Goal: Task Accomplishment & Management: Manage account settings

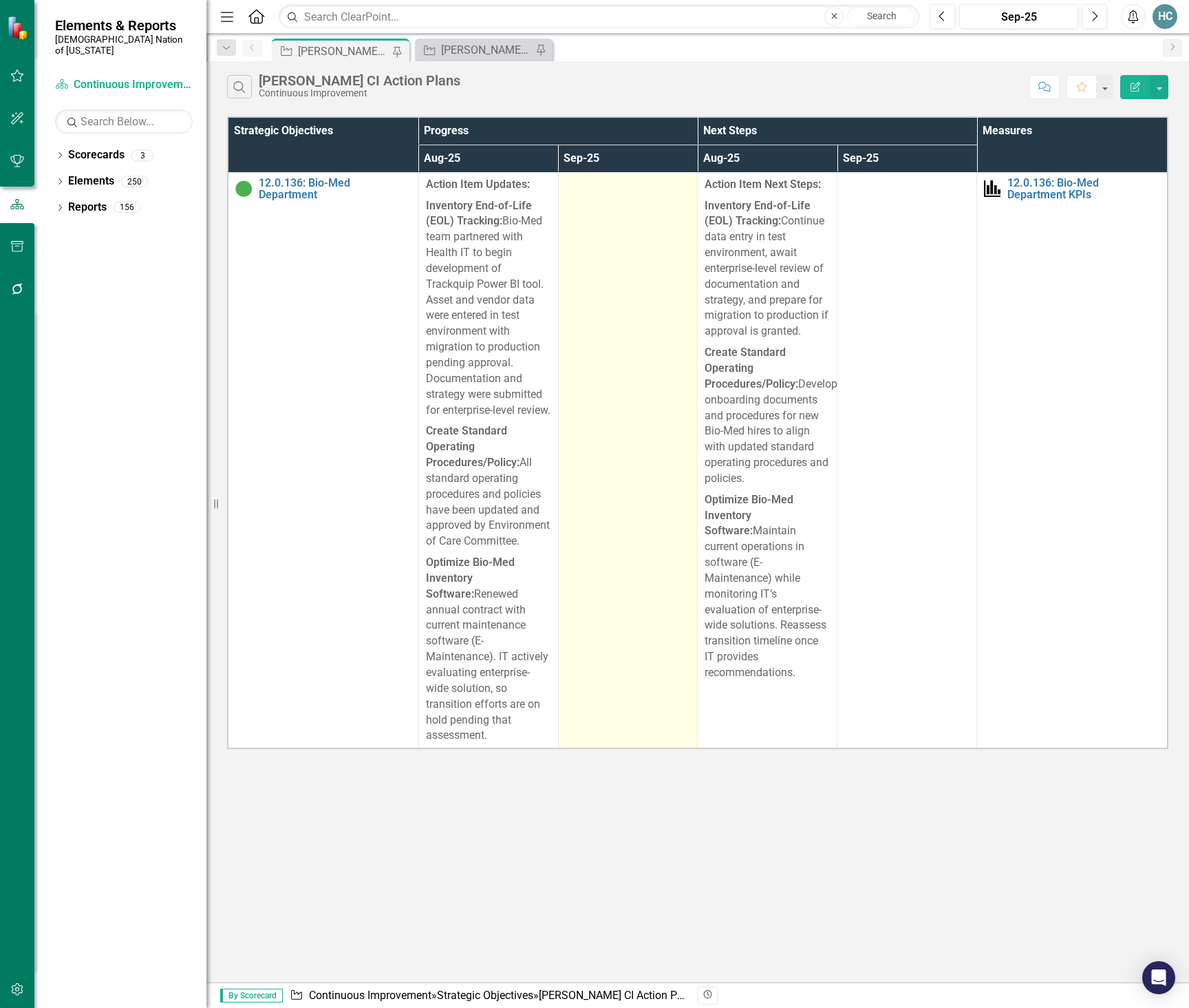
click at [629, 277] on td at bounding box center [628, 460] width 139 height 576
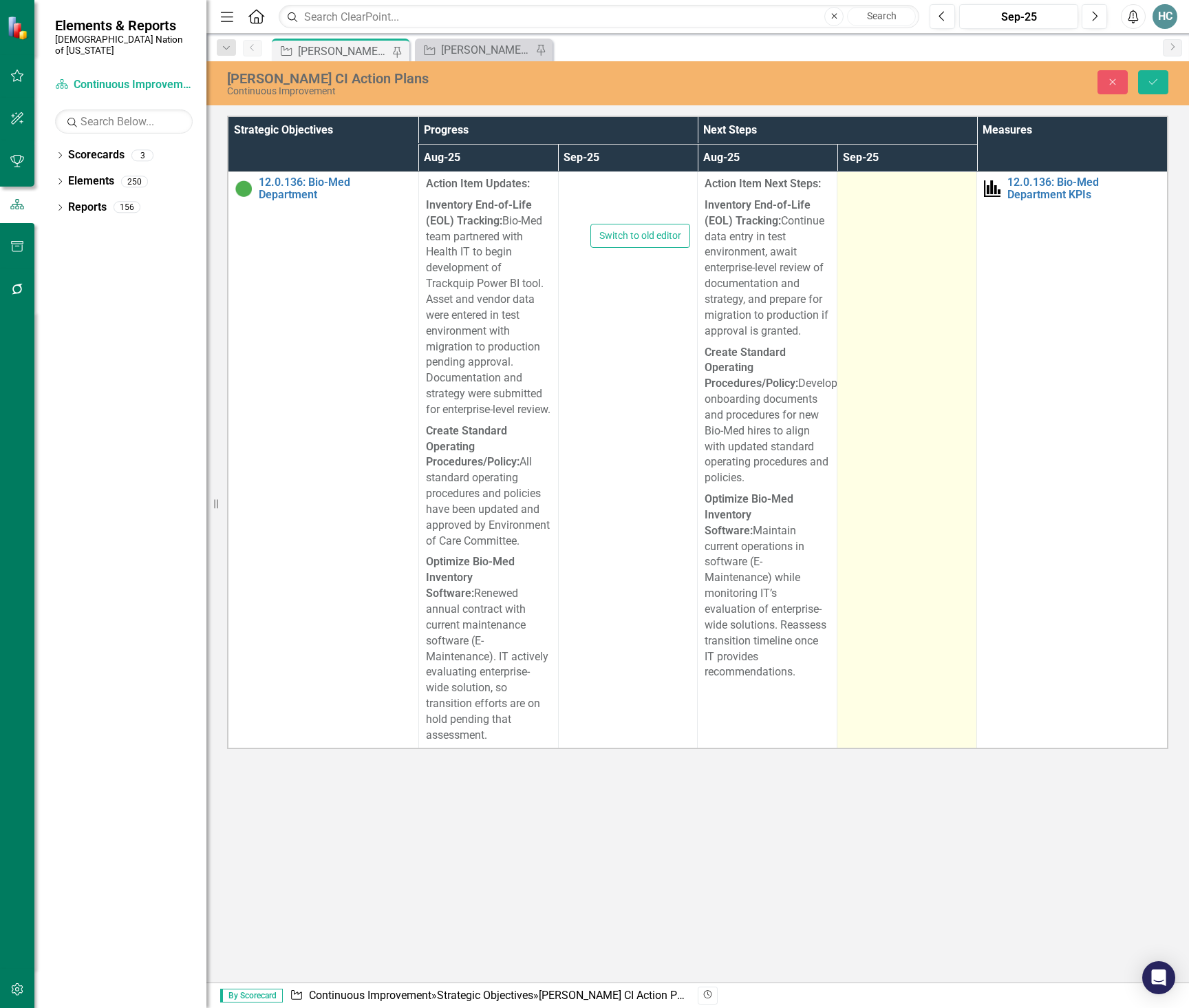
click at [947, 271] on td at bounding box center [907, 460] width 139 height 576
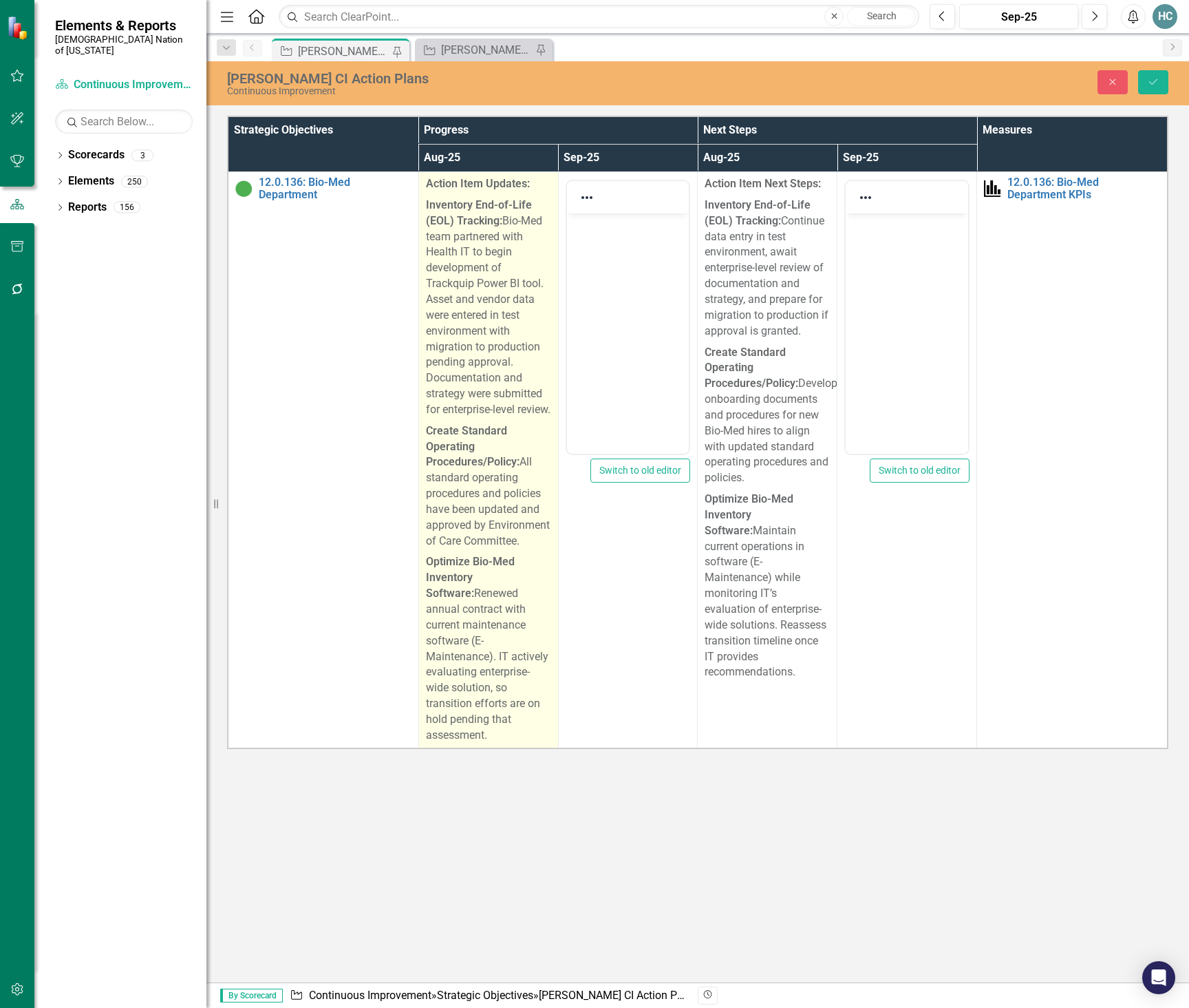
click at [508, 308] on p "Inventory End-of-Life (EOL) Tracking: Bio-Med team partnered with Health IT to …" at bounding box center [488, 307] width 125 height 226
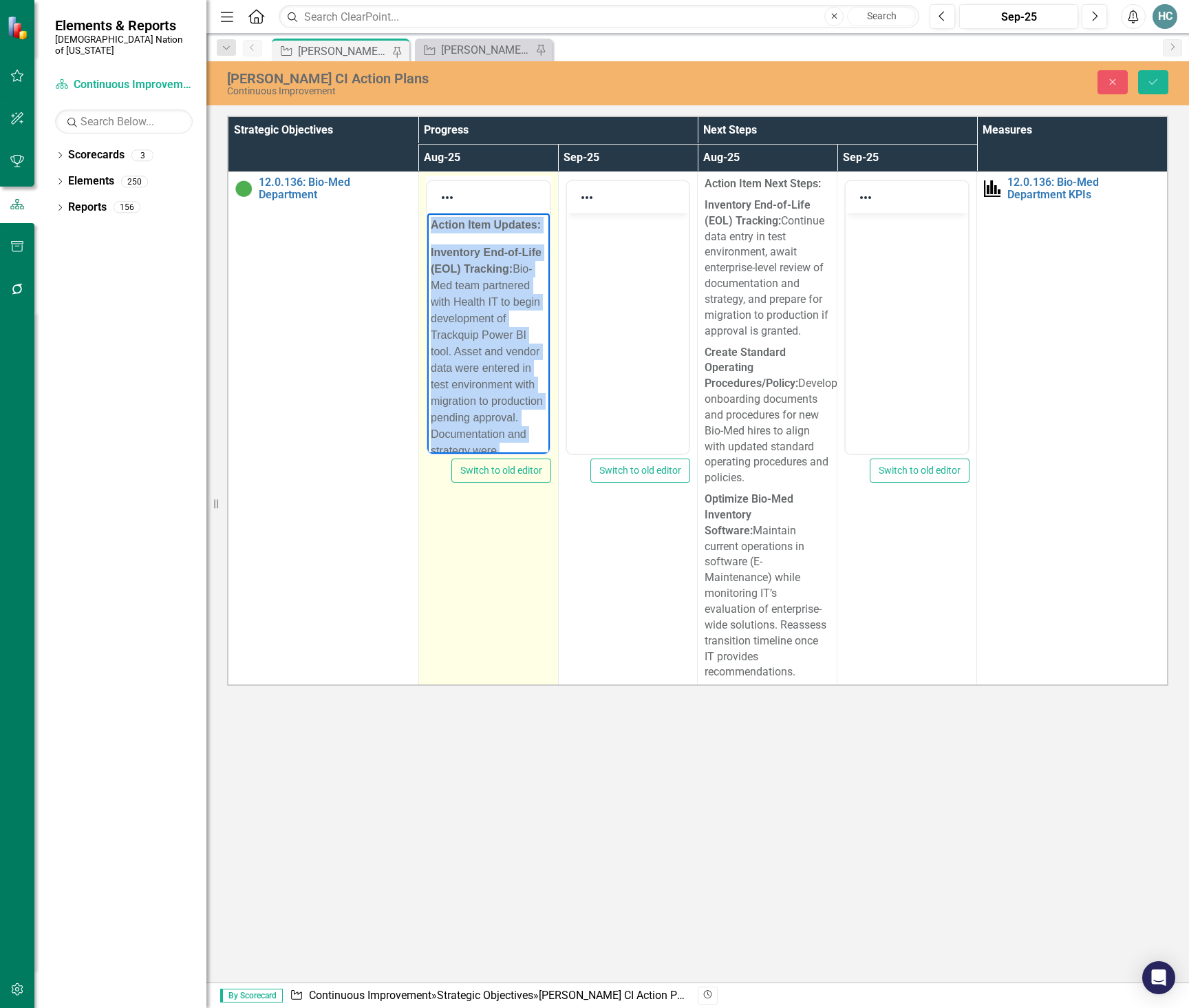
drag, startPoint x: 501, startPoint y: 432, endPoint x: 413, endPoint y: 226, distance: 224.0
click at [426, 226] on html "Action Item Updates: Inventory End-of-Life (EOL) Tracking: Bio-Med team partner…" at bounding box center [487, 553] width 122 height 679
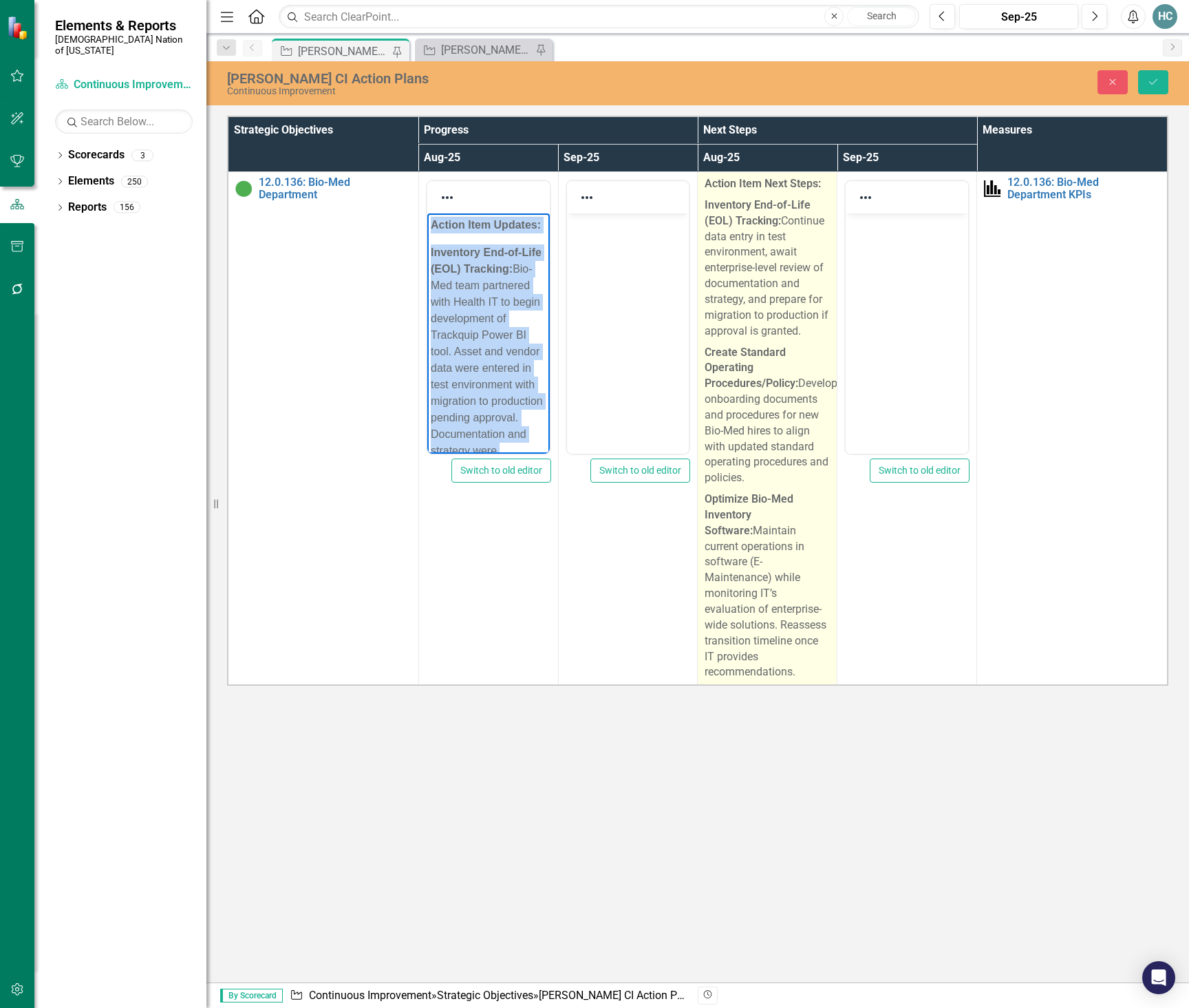
copy body "Action Item Updates: Inventory End-of-Life (EOL) Tracking: Bio-Med team partner…"
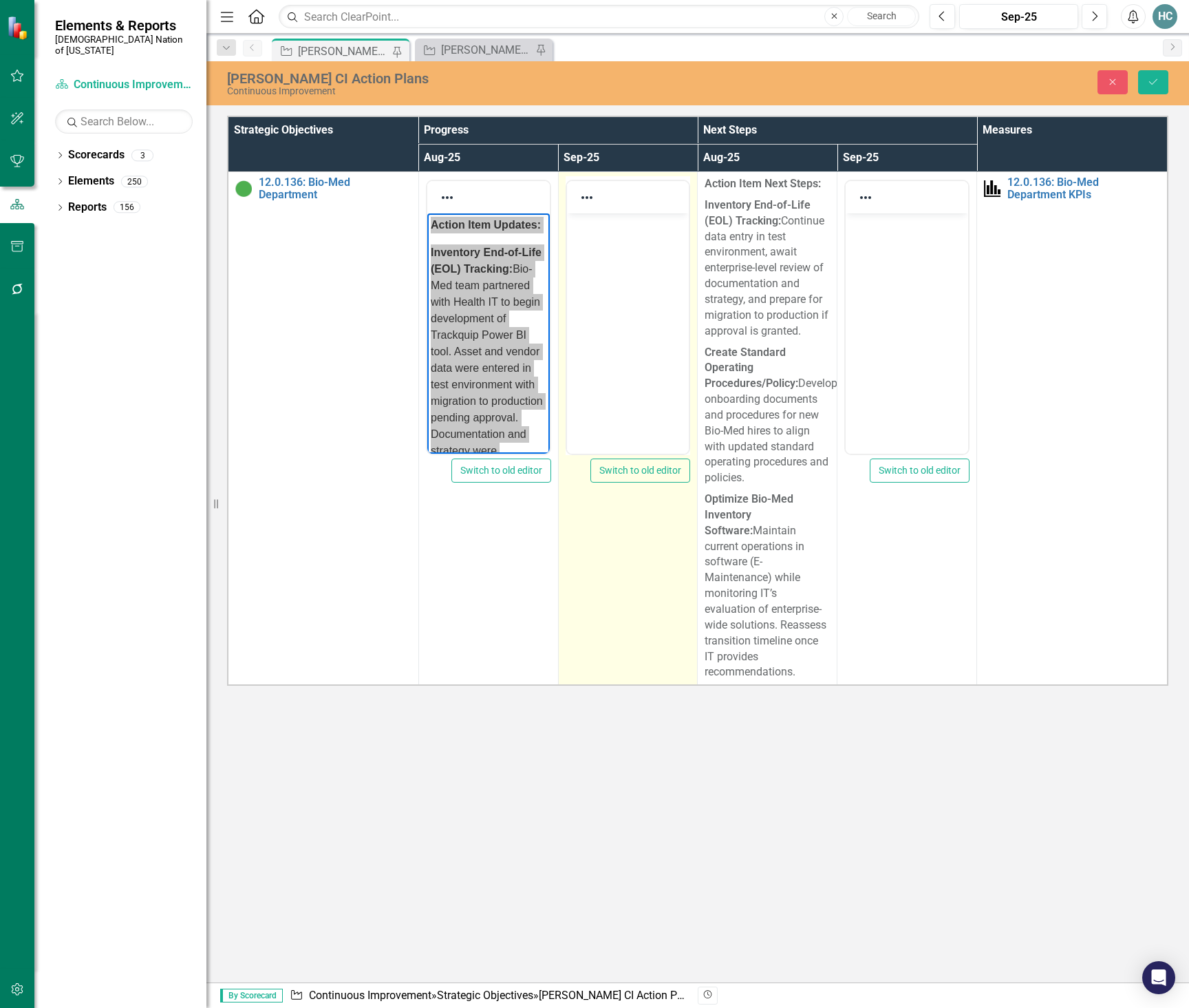
click at [620, 240] on body "Rich Text Area. Press ALT-0 for help." at bounding box center [627, 317] width 122 height 207
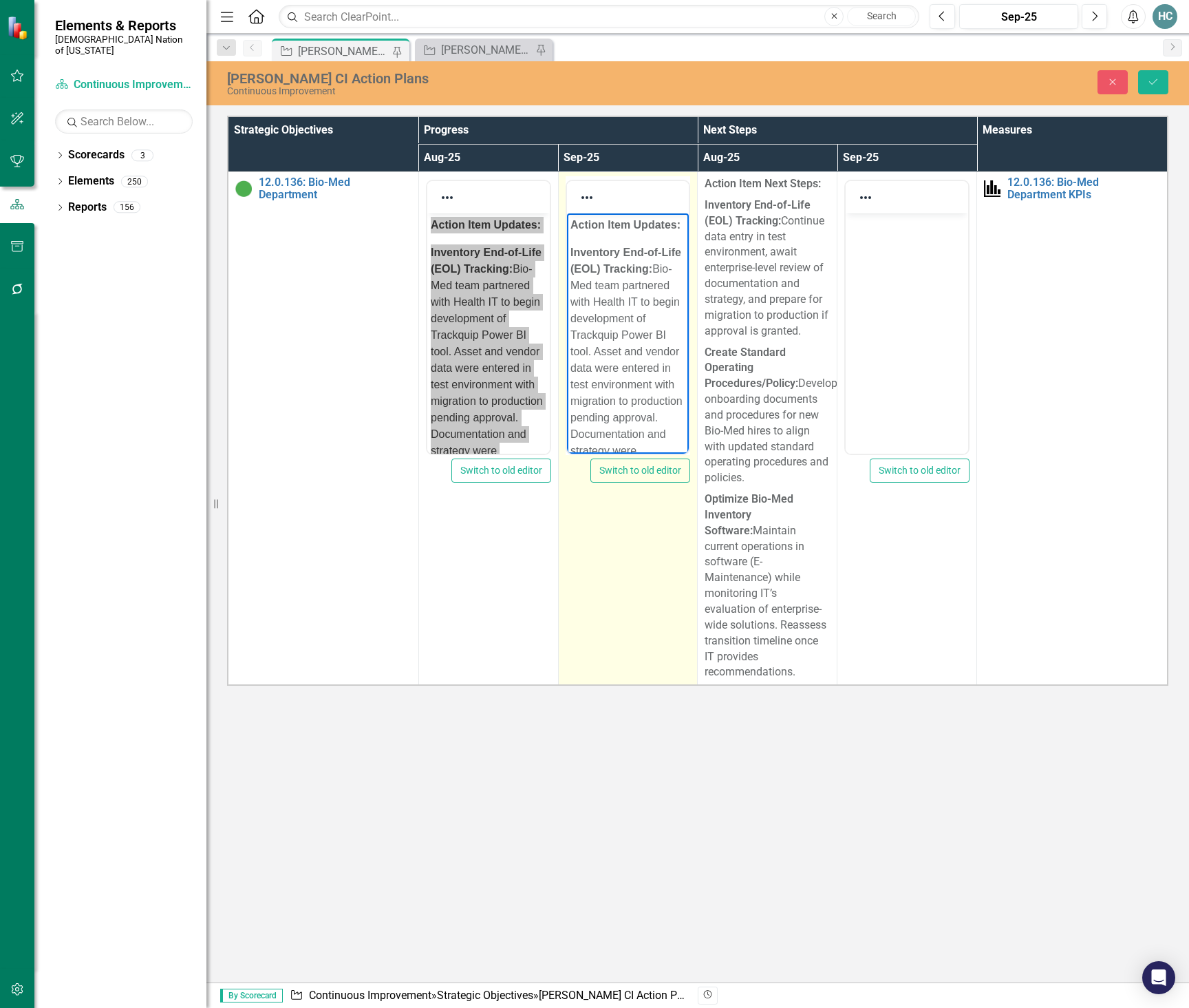
drag, startPoint x: 608, startPoint y: 359, endPoint x: 572, endPoint y: 305, distance: 64.9
click at [572, 305] on p "Inventory End-of-Life (EOL) Tracking: Bio-Med team partnered with Health IT to …" at bounding box center [628, 368] width 115 height 248
paste body "Rich Text Area. Press ALT-0 for help."
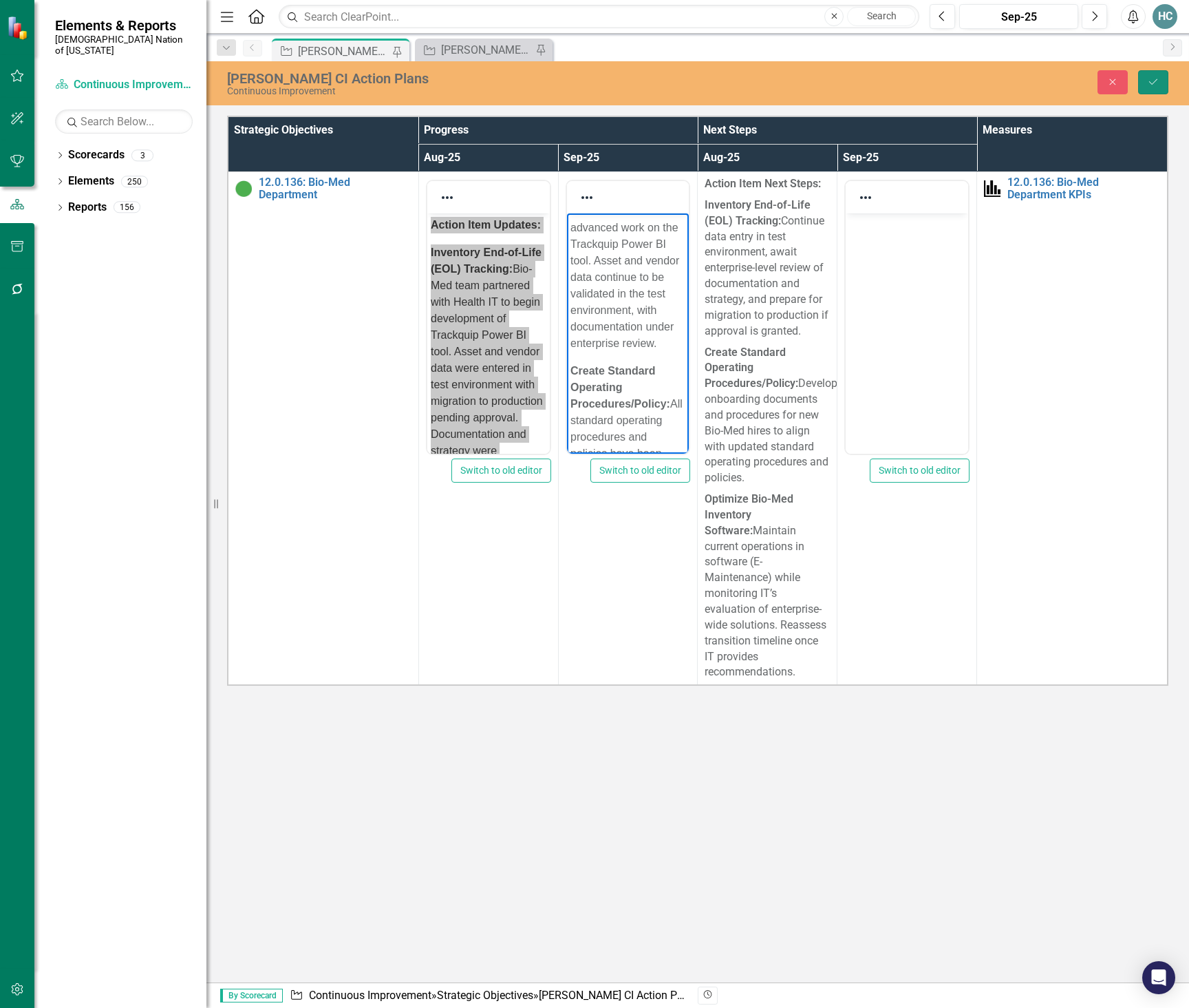
click at [1148, 77] on icon "Save" at bounding box center [1153, 82] width 13 height 10
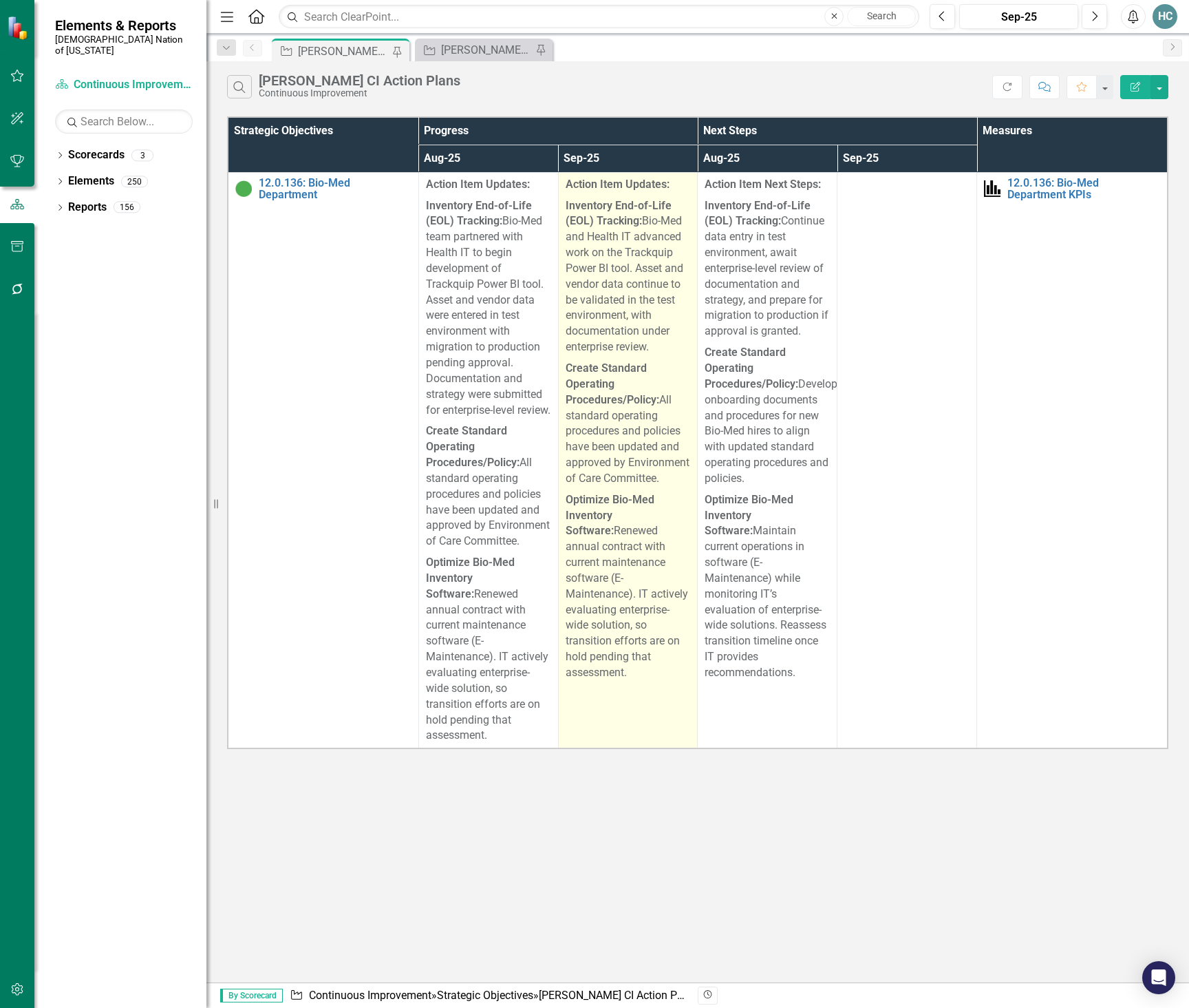
click at [633, 411] on p "Create Standard Operating Procedures/Policy: All standard operating procedures …" at bounding box center [628, 423] width 125 height 131
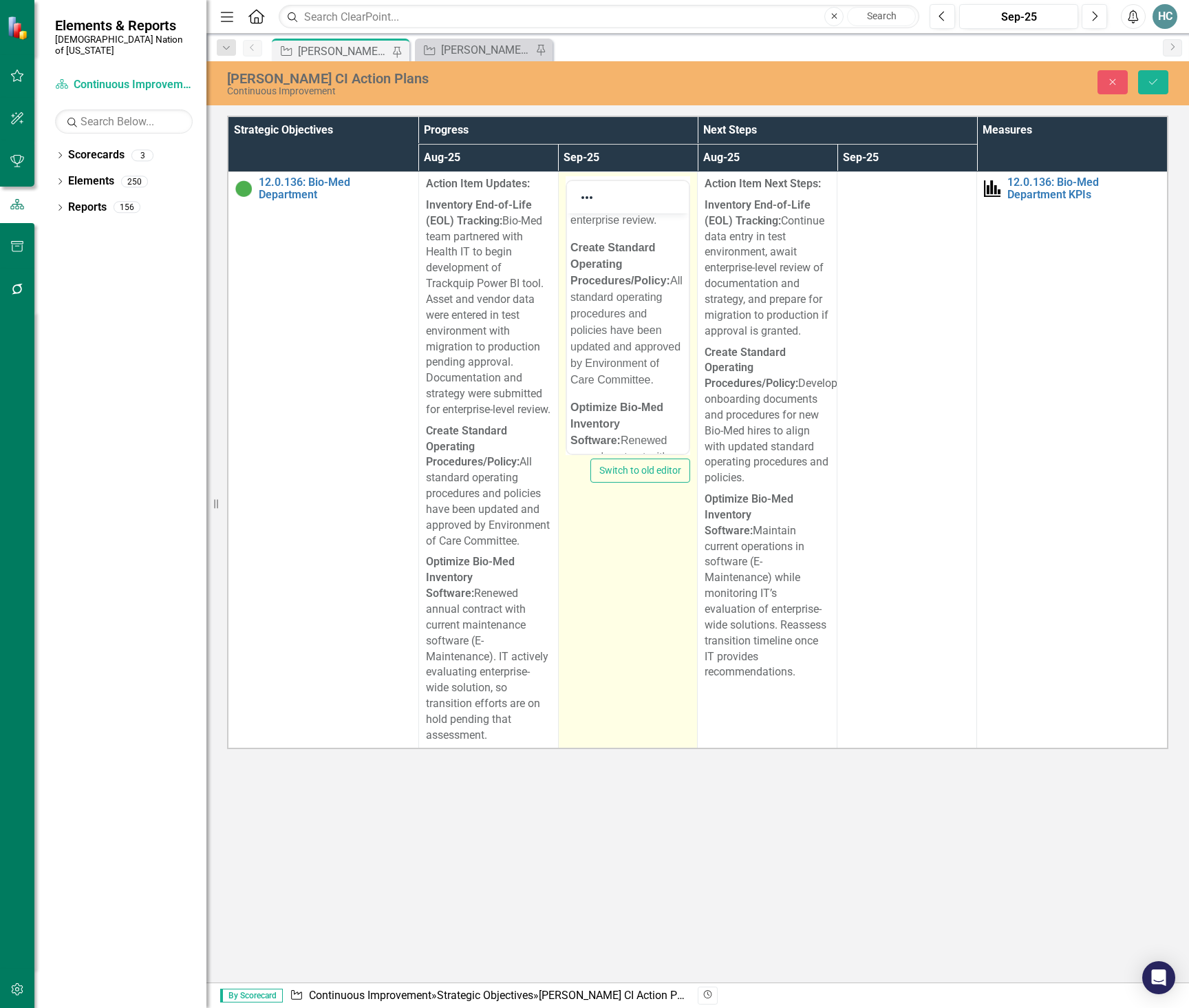
scroll to position [207, 0]
drag, startPoint x: 629, startPoint y: 417, endPoint x: 566, endPoint y: 327, distance: 109.9
click at [566, 327] on body "Action Item Updates: Inventory End-of-Life (EOL) Tracking: Bio-Med and Health I…" at bounding box center [627, 313] width 122 height 612
paste body "Rich Text Area. Press ALT-0 for help."
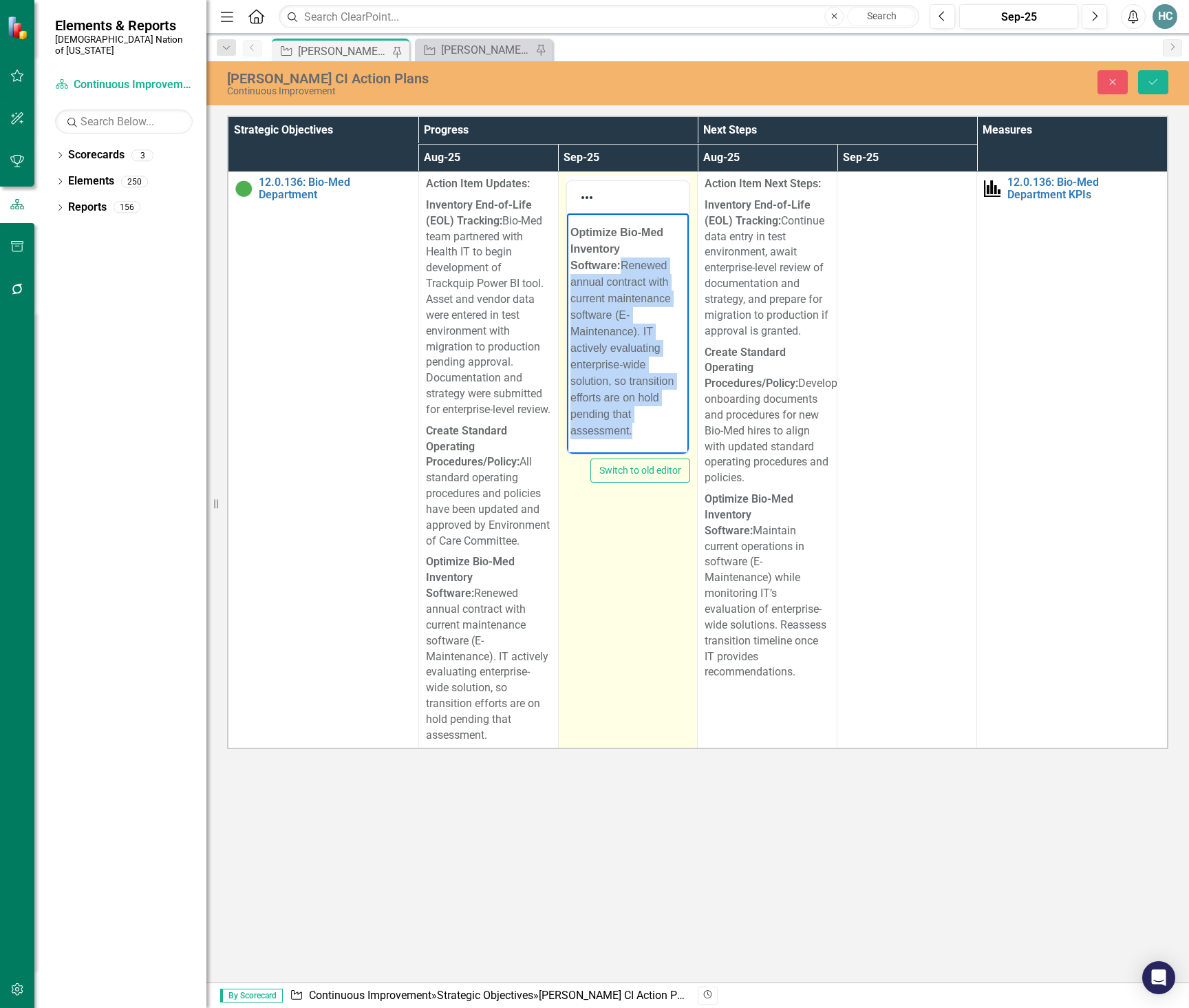
drag, startPoint x: 630, startPoint y: 429, endPoint x: 568, endPoint y: 267, distance: 173.5
click at [568, 267] on body "Action Item Updates: Inventory End-of-Life (EOL) Tracking: Bio-Med and Health I…" at bounding box center [627, 147] width 122 height 612
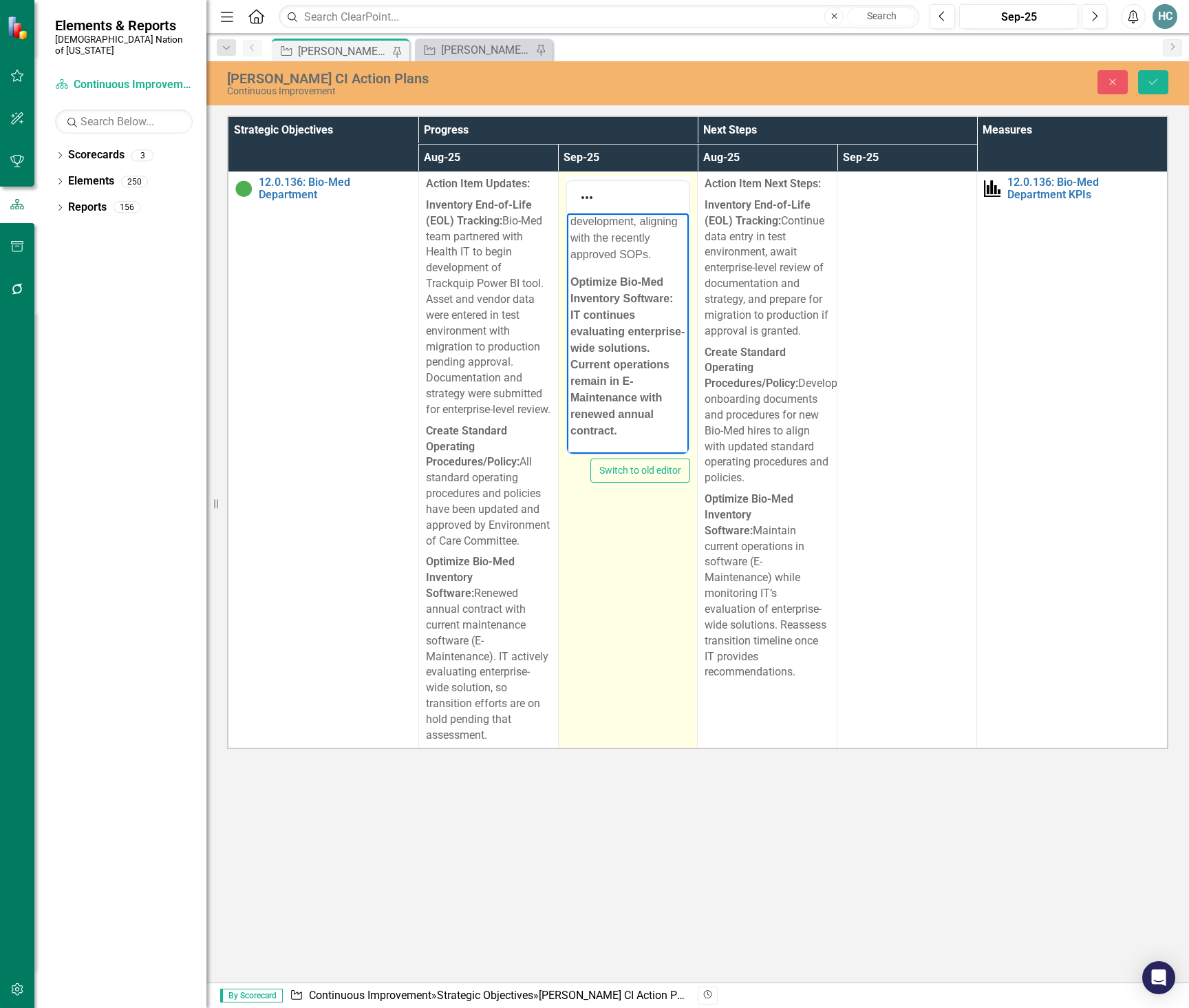
scroll to position [372, 0]
drag, startPoint x: 658, startPoint y: 427, endPoint x: 1126, endPoint y: 475, distance: 470.5
click at [566, 310] on html "Action Item Updates: Inventory End-of-Life (EOL) Tracking: Bio-Med and Health I…" at bounding box center [627, 172] width 122 height 563
click at [626, 434] on p "Optimize Bio-Med Inventory Software: IT continues evaluating enterprise-wide so…" at bounding box center [628, 365] width 115 height 148
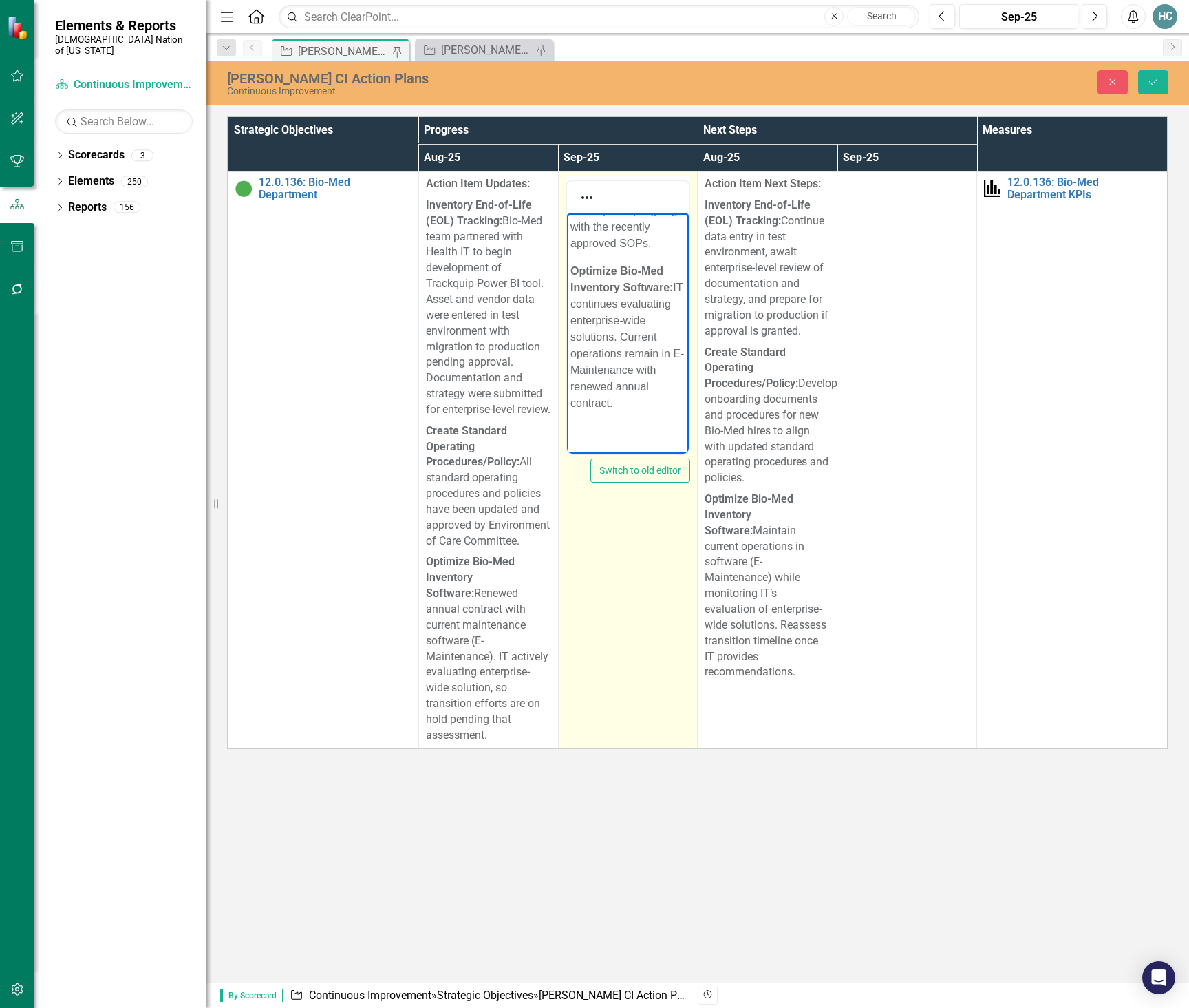
click at [590, 438] on p "﻿" at bounding box center [628, 431] width 115 height 16
click at [620, 393] on span "﻿A streamlined equipment addition form has been developed. Team is working with…" at bounding box center [627, 356] width 114 height 160
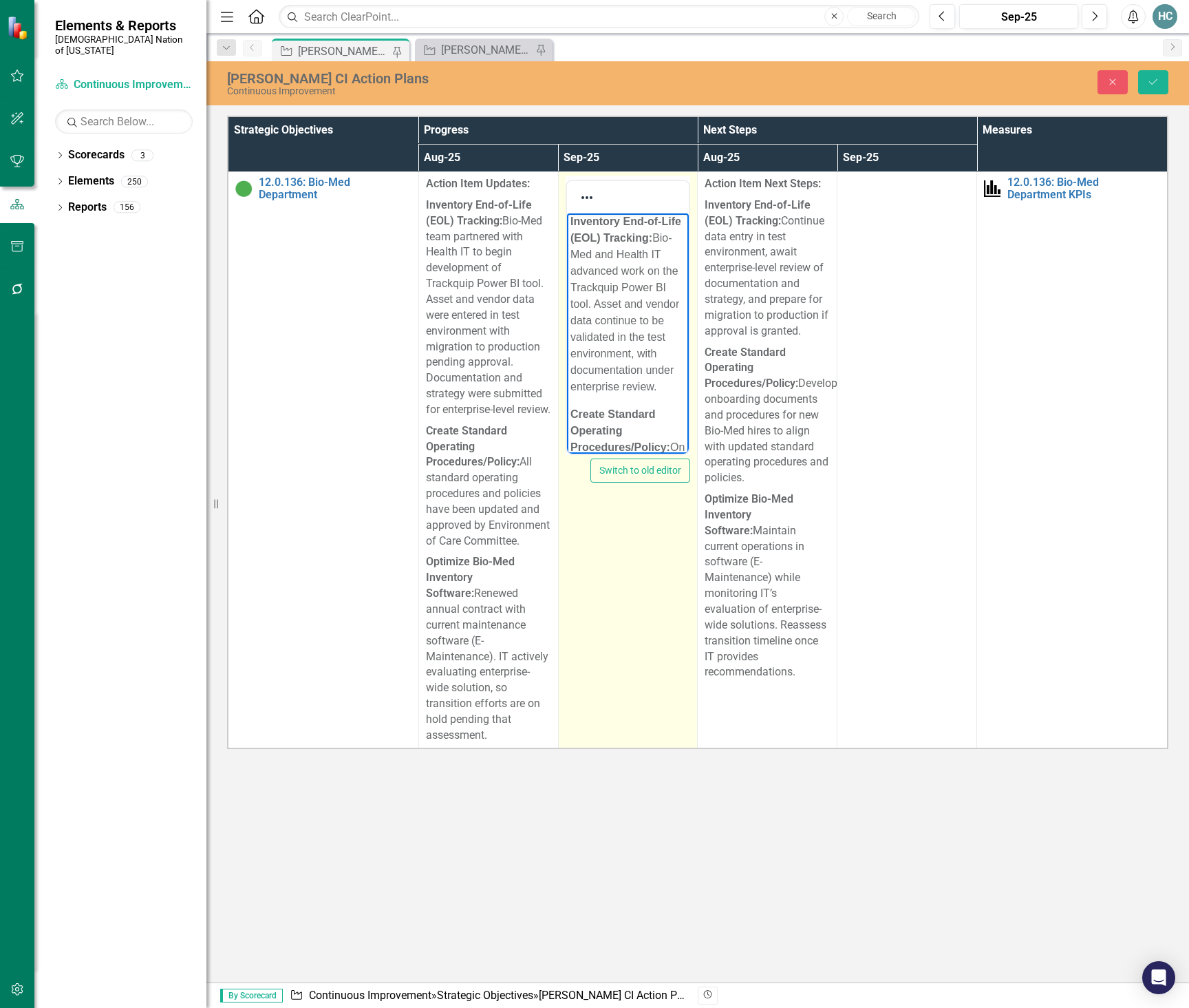
click at [580, 303] on p "Inventory End-of-Life (EOL) Tracking: Bio-Med and Health IT advanced work on th…" at bounding box center [628, 304] width 115 height 181
click at [663, 353] on p "Inventory End-of-Life (EOL) Tracking: Bio-Med and Health IT advanced work on Tr…" at bounding box center [628, 304] width 115 height 181
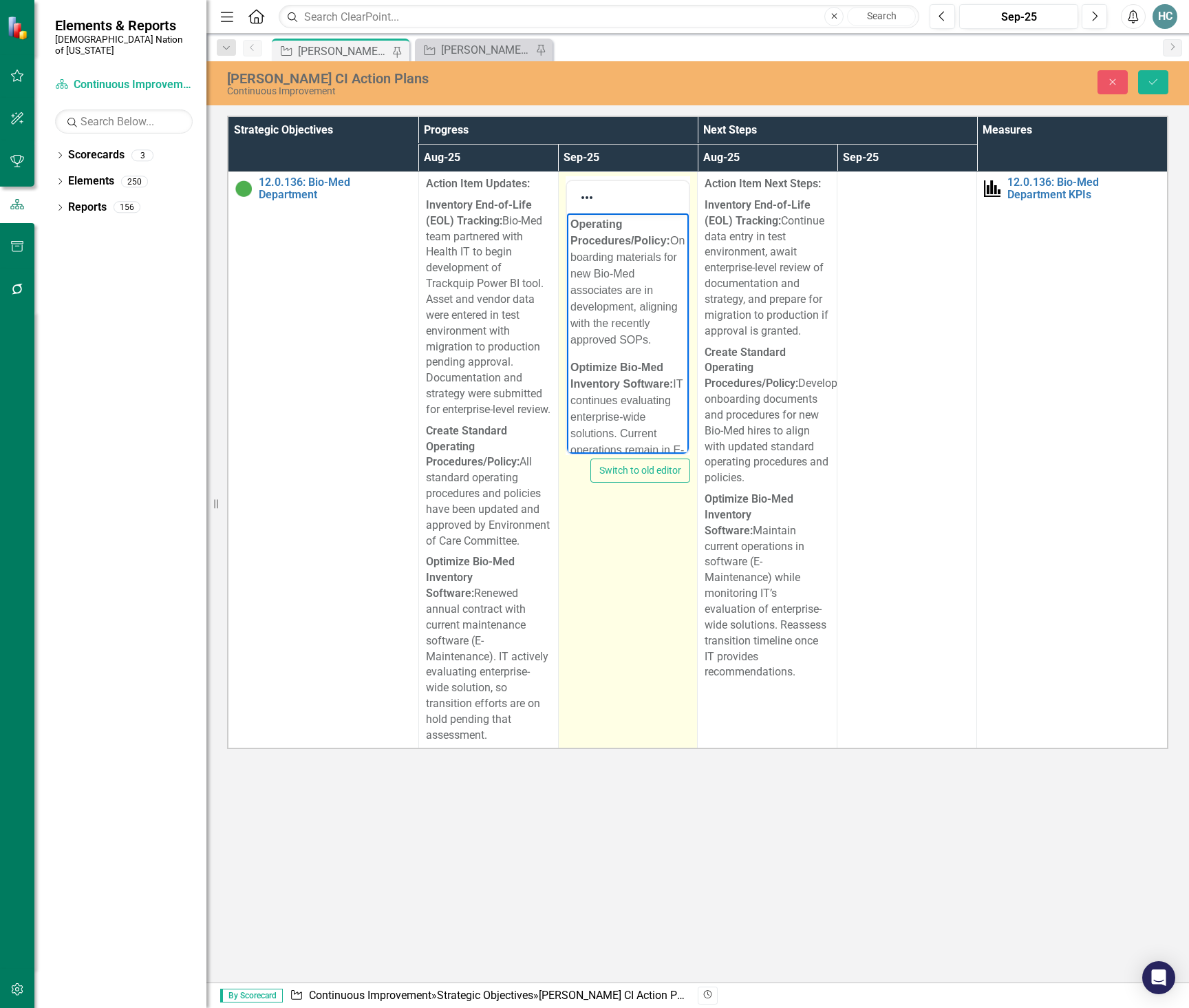
click at [640, 339] on p "Create Standard Operating Procedures/Policy: Onboarding materials for new Bio-M…" at bounding box center [628, 274] width 115 height 148
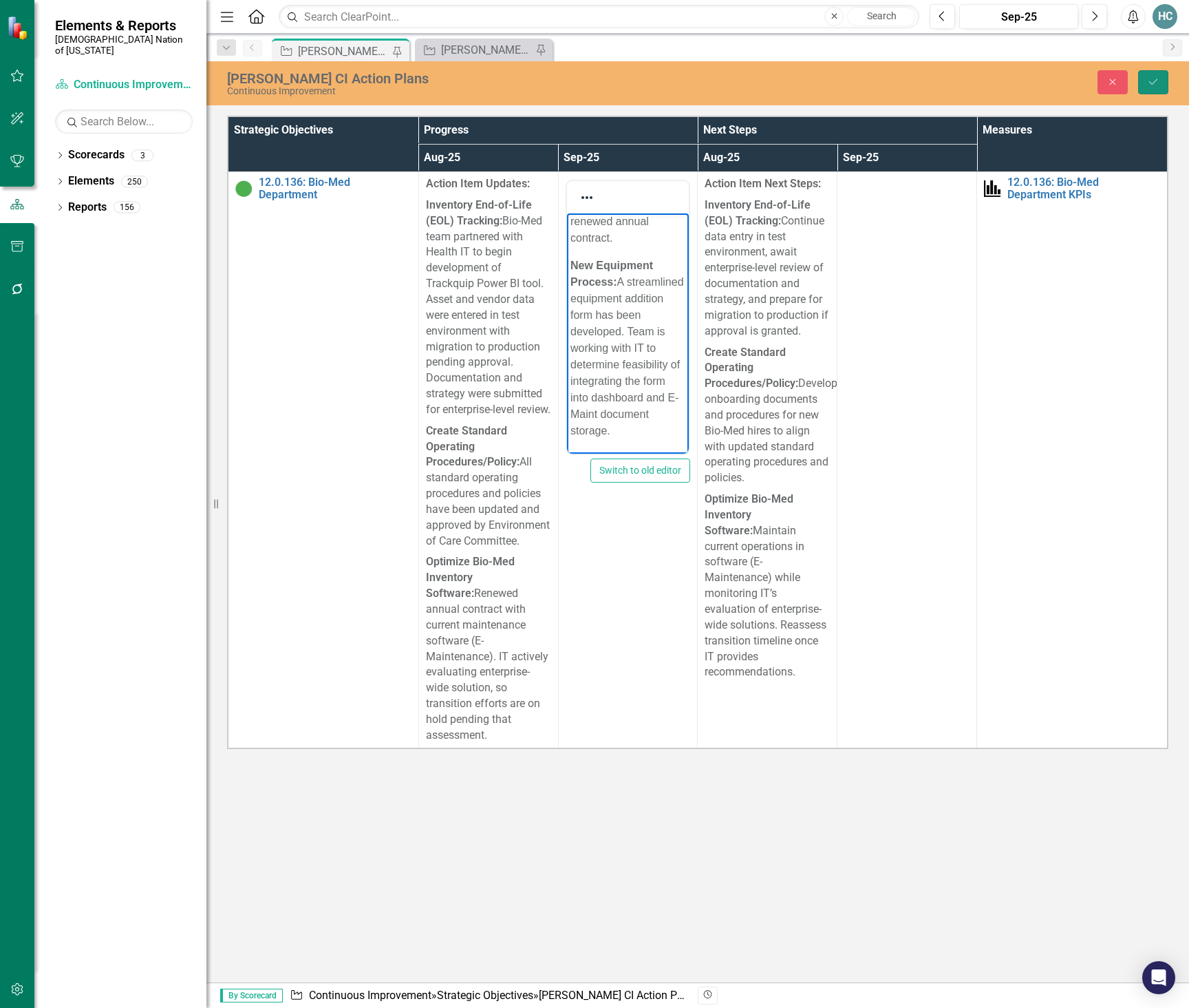
click at [1153, 87] on button "Save" at bounding box center [1153, 82] width 30 height 24
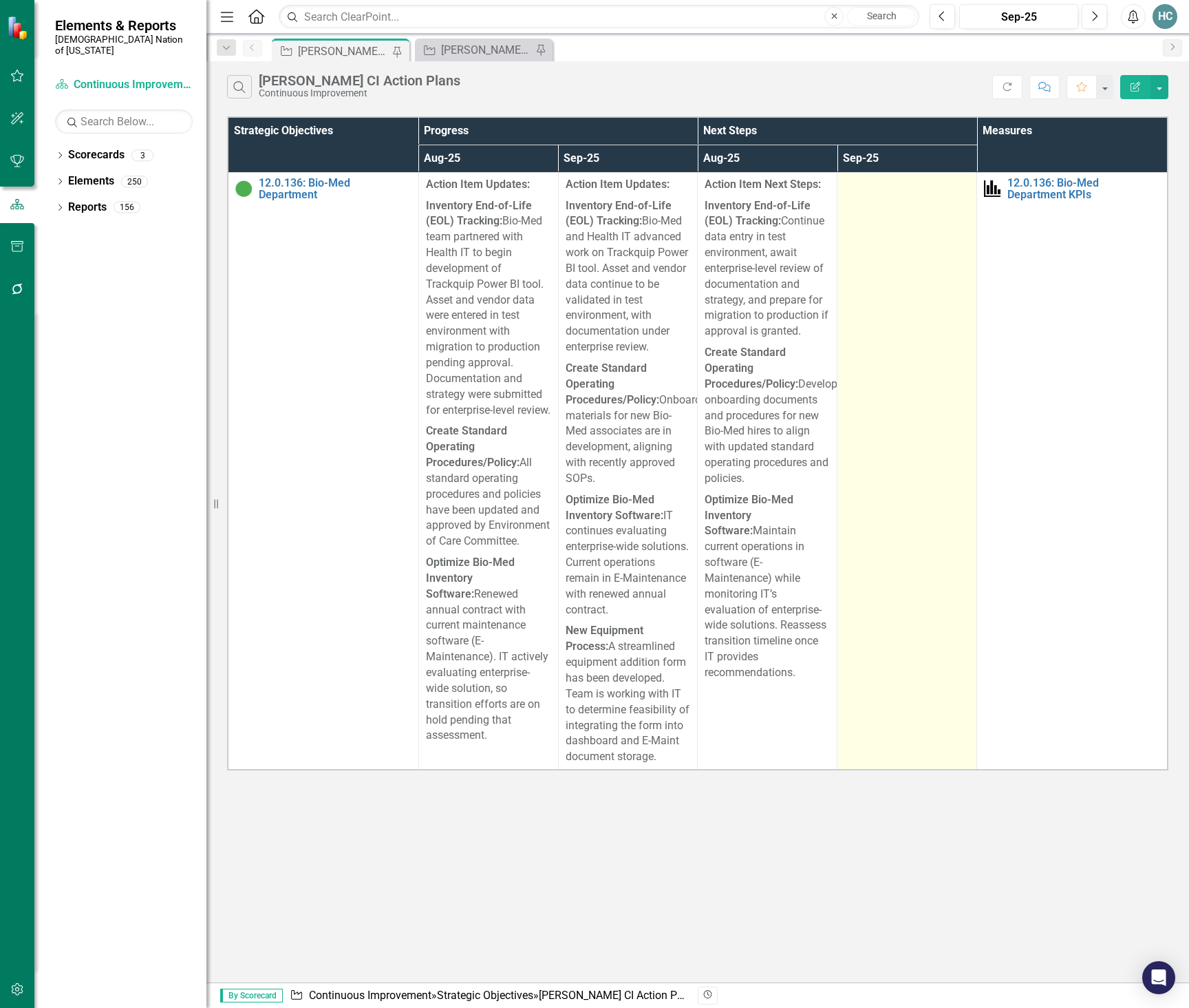
click at [911, 208] on td at bounding box center [907, 471] width 139 height 597
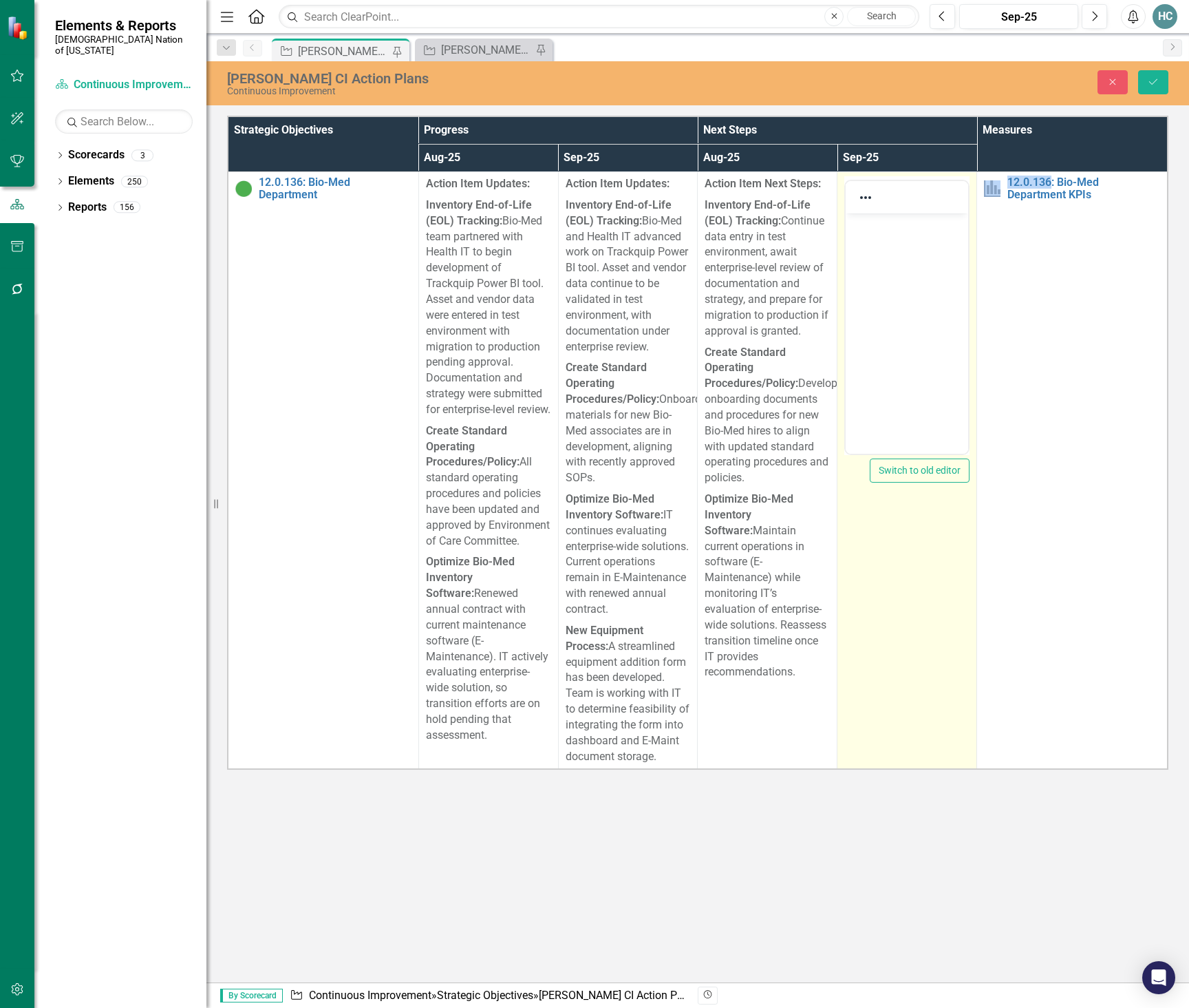
scroll to position [0, 0]
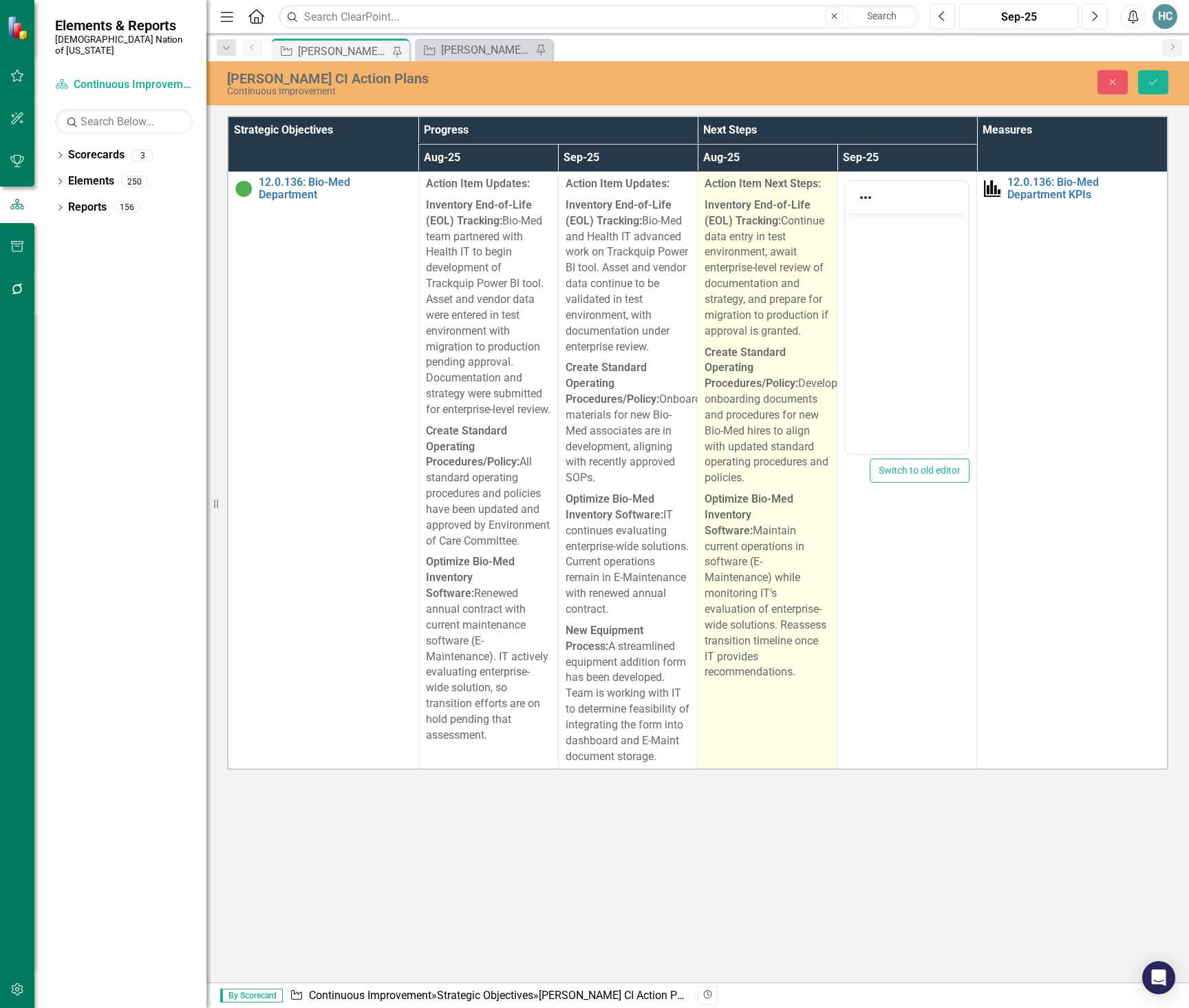
click at [805, 403] on p "Create Standard Operating Procedures/Policy: Develop onboarding documents and p…" at bounding box center [767, 415] width 125 height 148
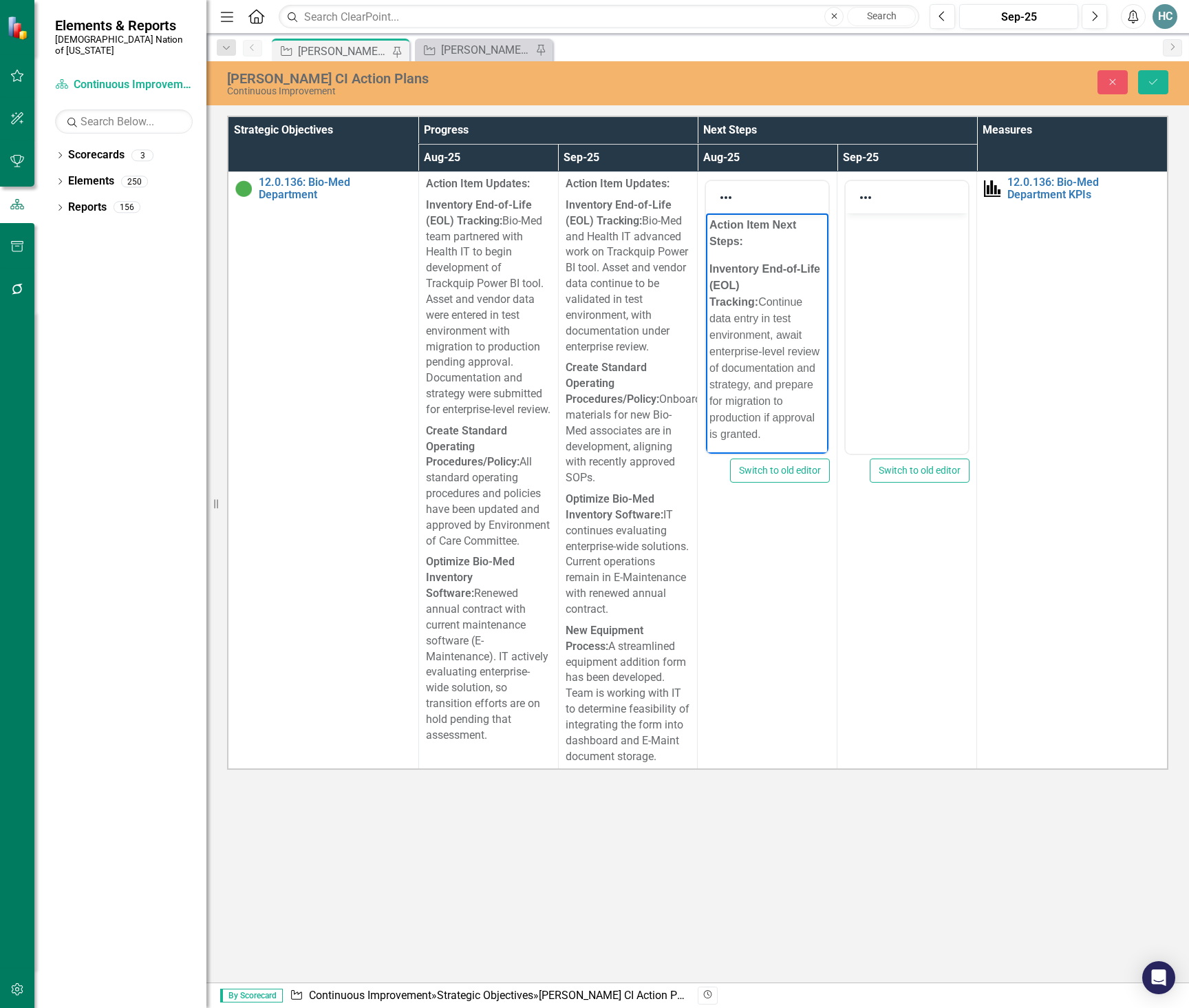
drag, startPoint x: 788, startPoint y: 437, endPoint x: 683, endPoint y: 122, distance: 332.0
click at [706, 214] on html "Action Item Next Steps: Inventory End-of-Life (EOL) Tracking: Continue data ent…" at bounding box center [766, 537] width 122 height 646
drag, startPoint x: 826, startPoint y: 283, endPoint x: 1523, endPoint y: 668, distance: 796.3
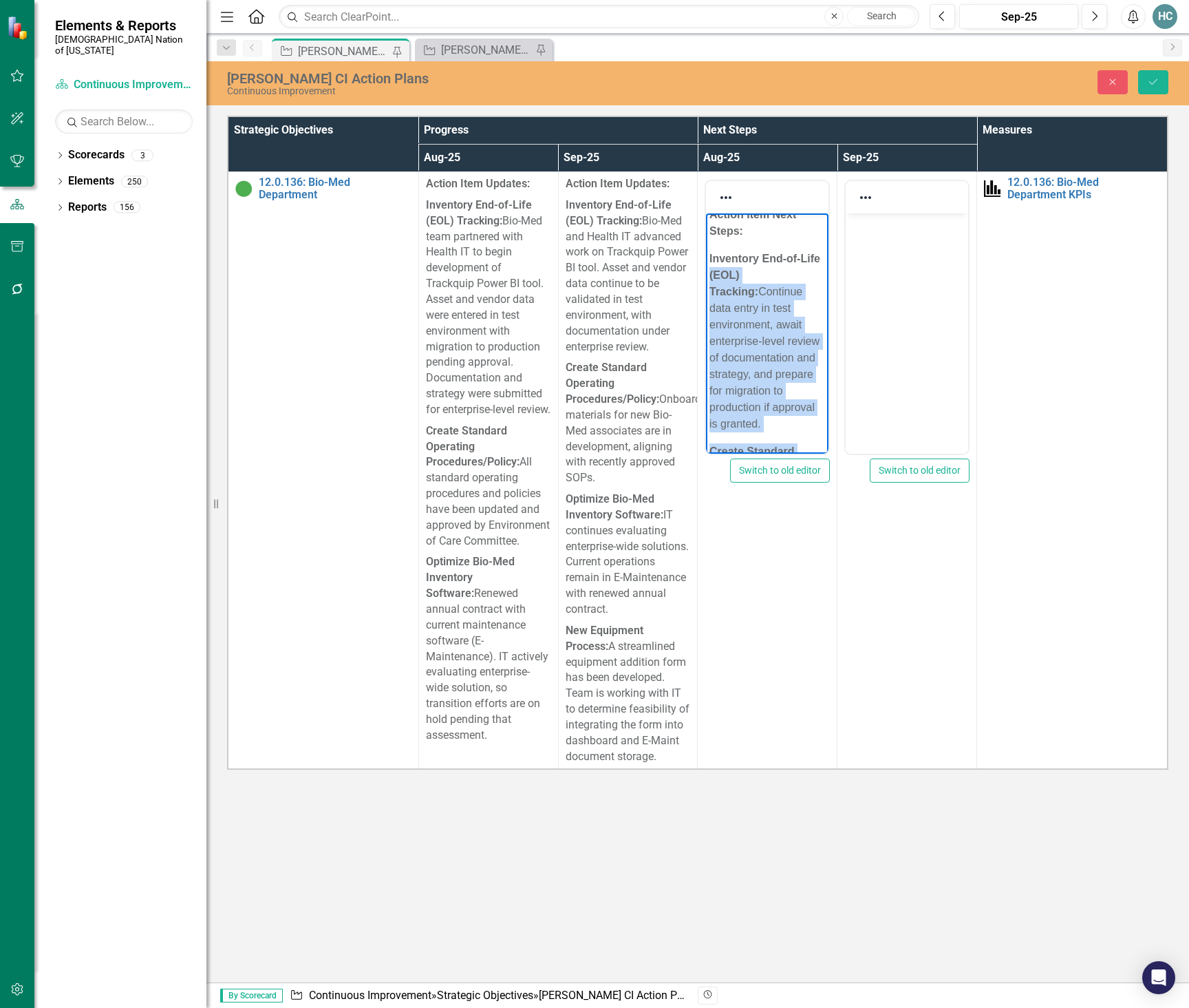
scroll to position [0, 0]
drag, startPoint x: 741, startPoint y: 378, endPoint x: 704, endPoint y: 229, distance: 153.5
click at [706, 229] on html "Action Item Next Steps: Inventory End-of-Life (EOL) Tracking: Continue data ent…" at bounding box center [766, 537] width 122 height 646
copy body "Action Item Next Steps: Inventory End-of-Life (EOL) Tracking: Continue data ent…"
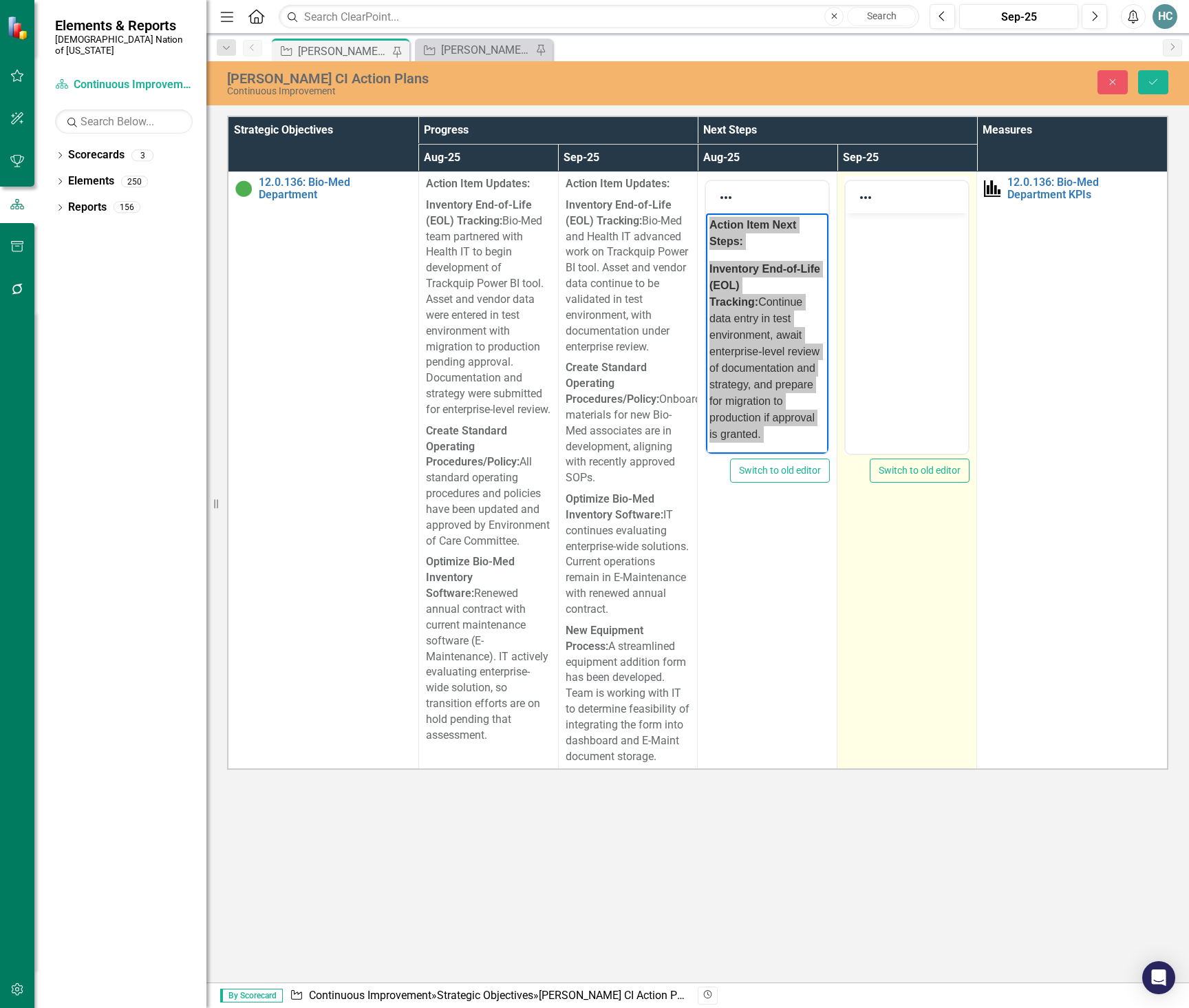
click at [891, 235] on body "Rich Text Area. Press ALT-0 for help." at bounding box center [907, 317] width 122 height 207
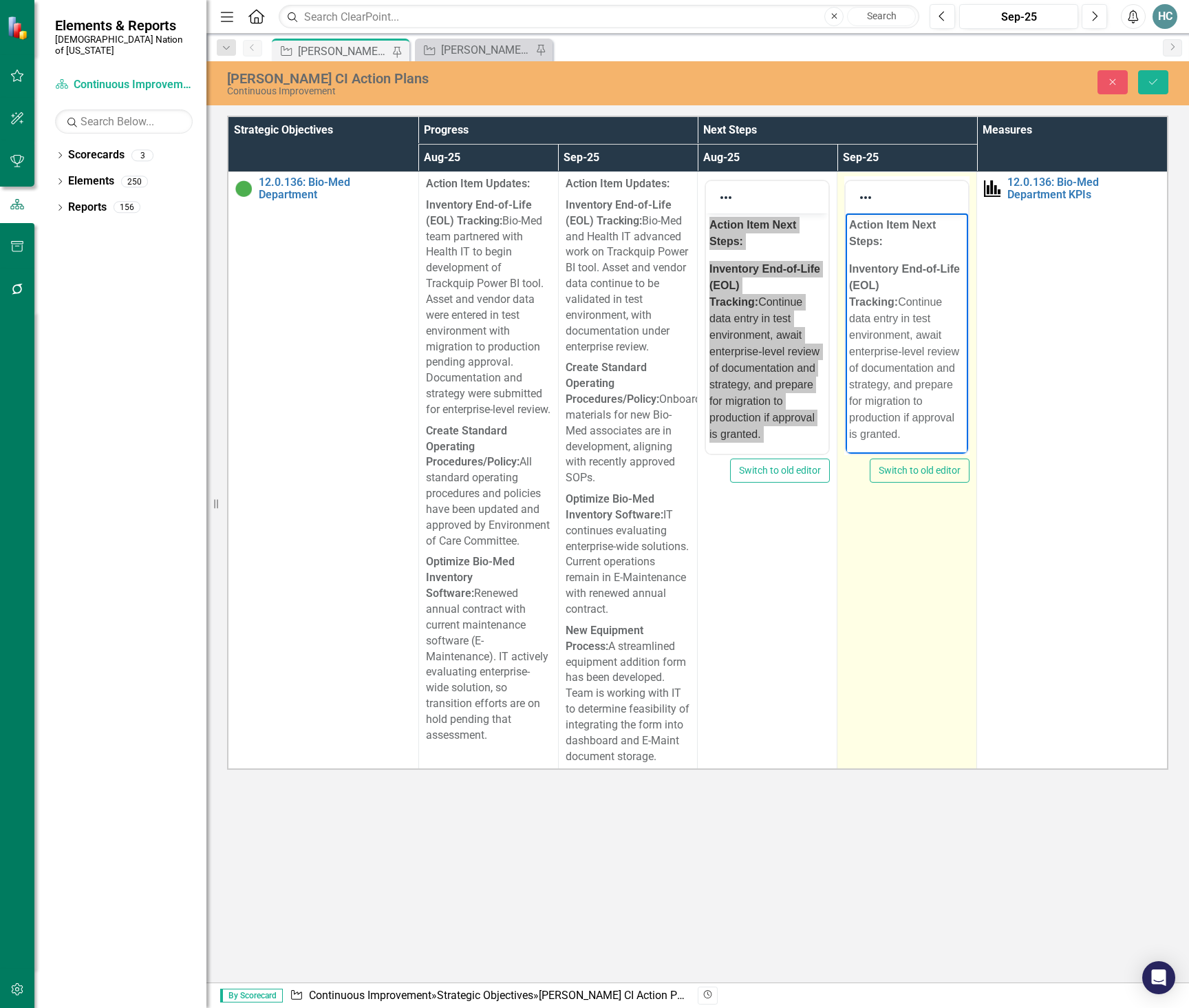
scroll to position [405, 0]
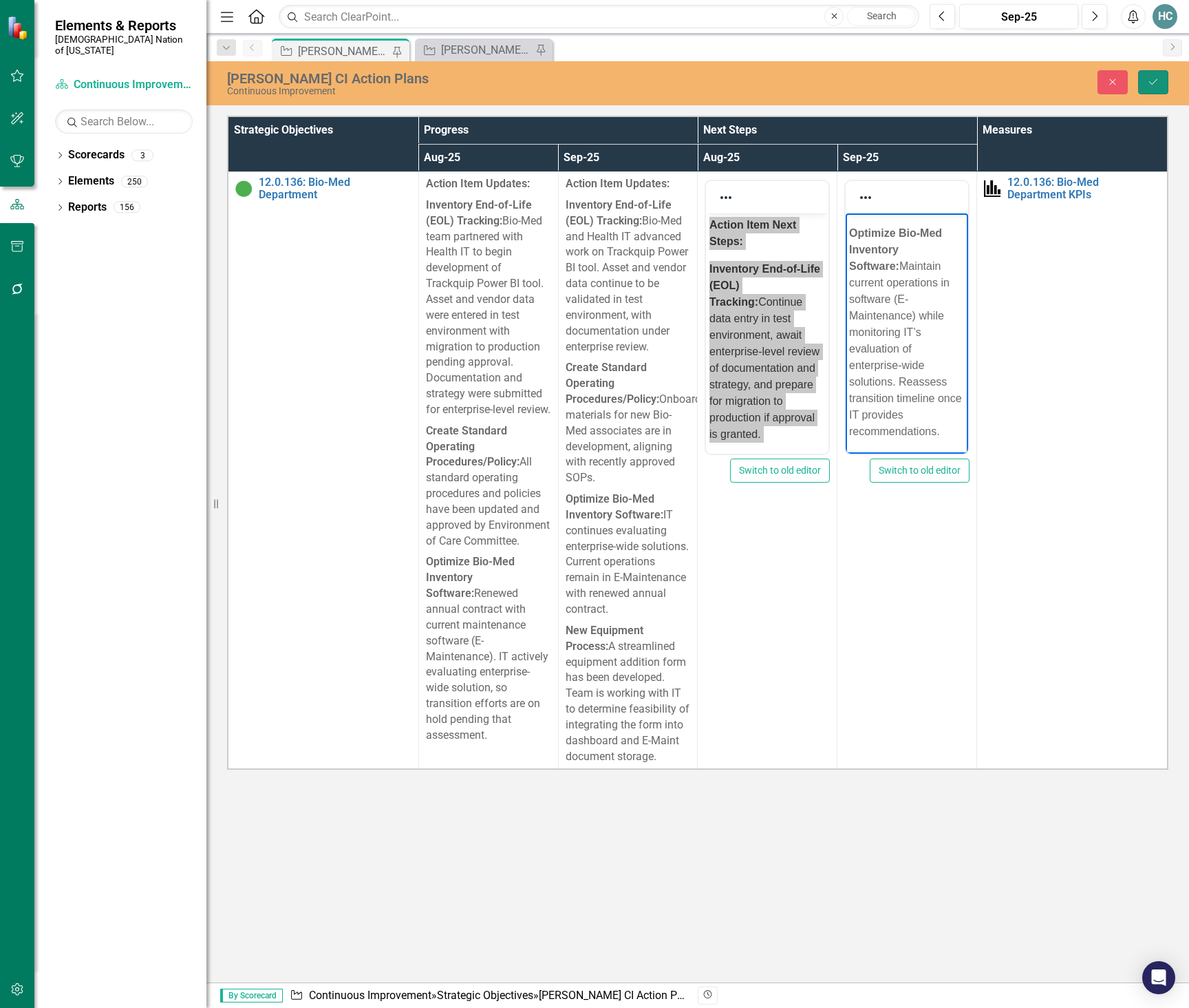
click at [1147, 85] on button "Save" at bounding box center [1153, 82] width 30 height 24
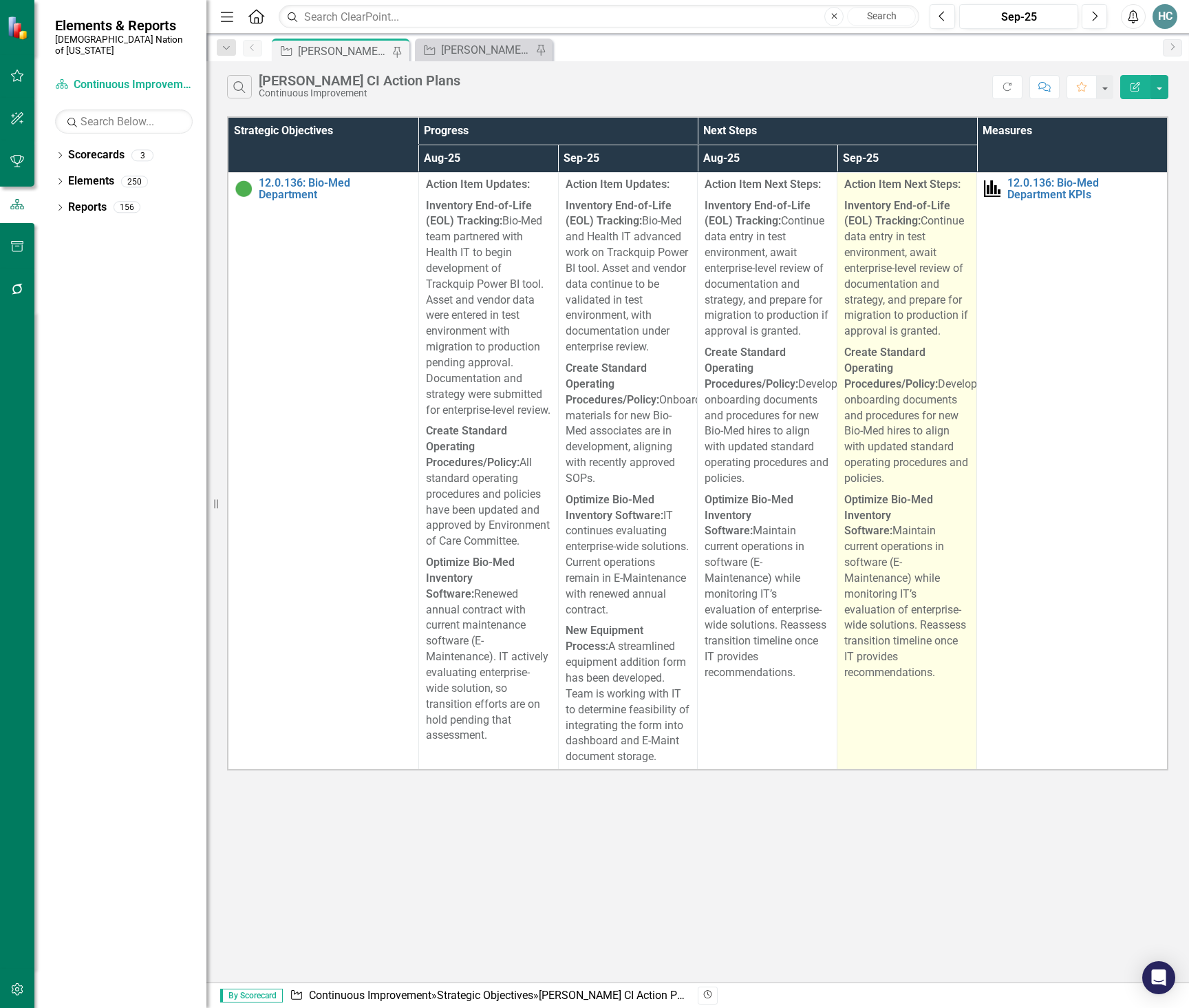
click at [925, 280] on p "Inventory End-of-Life (EOL) Tracking: Continue data entry in test environment, …" at bounding box center [907, 269] width 125 height 148
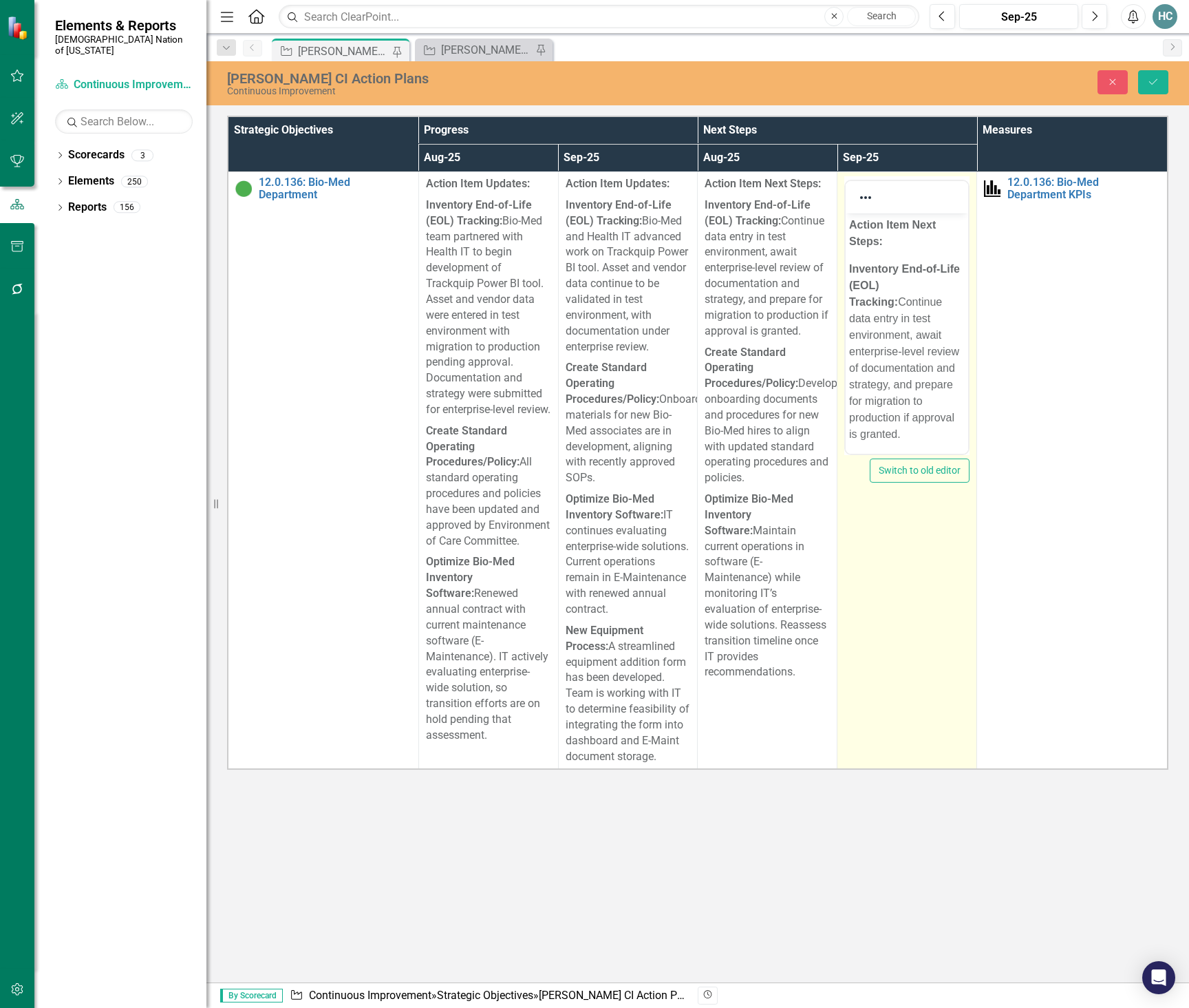
scroll to position [0, 0]
drag, startPoint x: 904, startPoint y: 435, endPoint x: 847, endPoint y: 307, distance: 140.1
click at [847, 307] on body "Action Item Next Steps: Inventory End-of-Life (EOL) Tracking: Continue data ent…" at bounding box center [907, 537] width 122 height 646
paste body "Rich Text Area. Press ALT-0 for help."
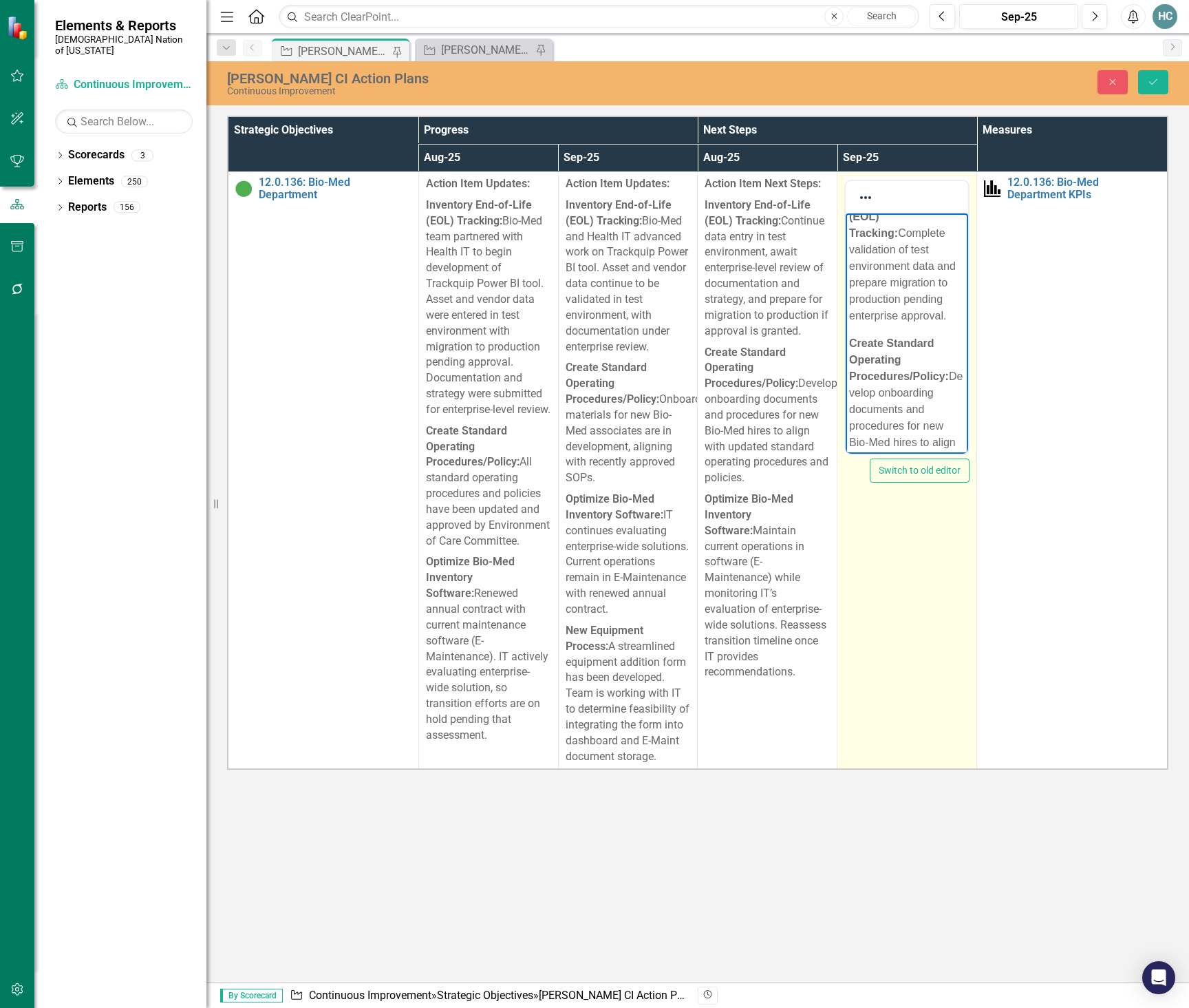
scroll to position [138, 0]
drag, startPoint x: 895, startPoint y: 441, endPoint x: 851, endPoint y: 331, distance: 118.5
click at [851, 331] on p "Create Standard Operating Procedures/Policy: Develop onboarding documents and p…" at bounding box center [907, 348] width 115 height 165
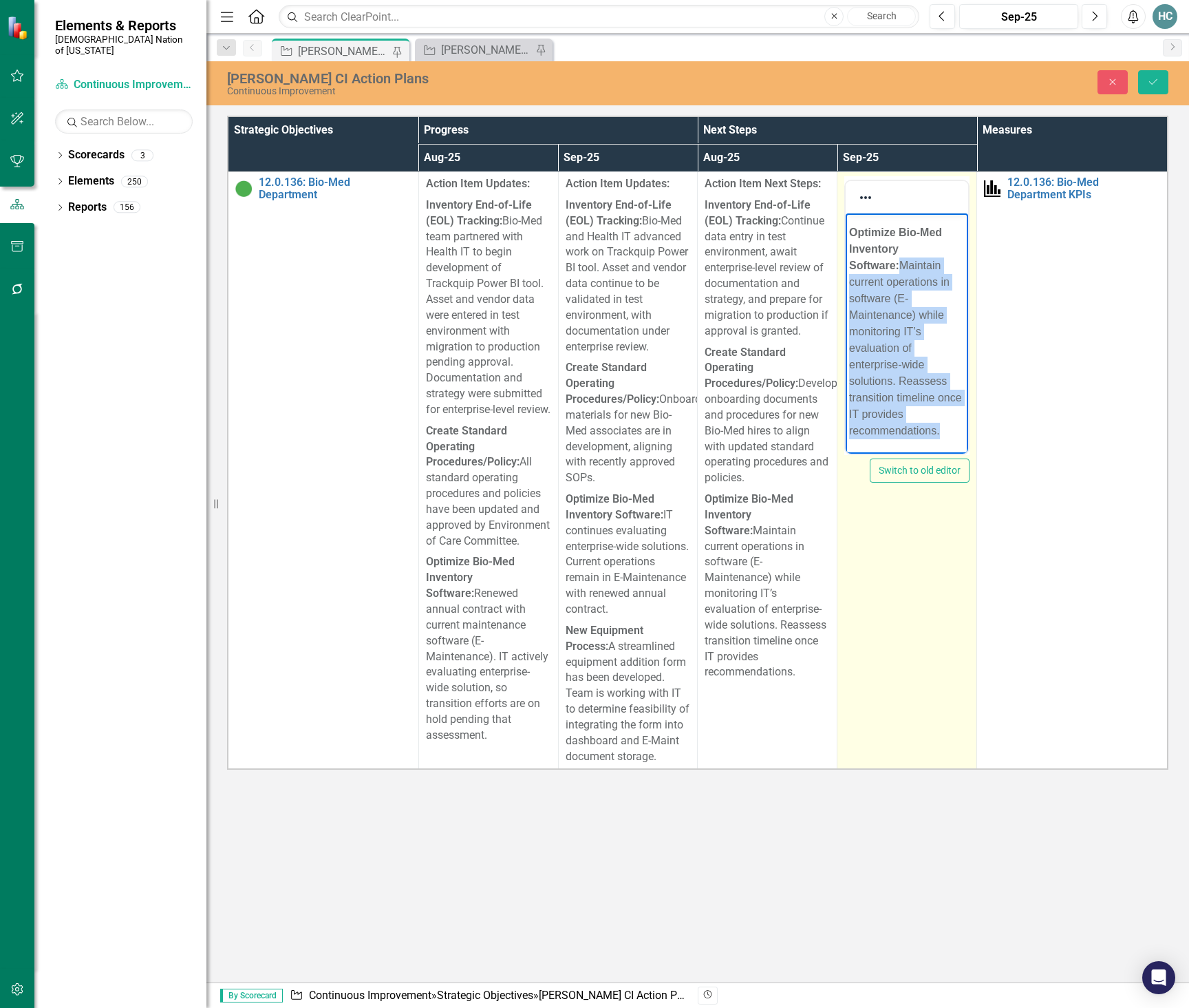
drag, startPoint x: 941, startPoint y: 429, endPoint x: 847, endPoint y: 271, distance: 183.8
click at [847, 271] on body "Action Item Next Steps: Inventory End-of-Life (EOL) Tracking: Complete validati…" at bounding box center [907, 172] width 122 height 563
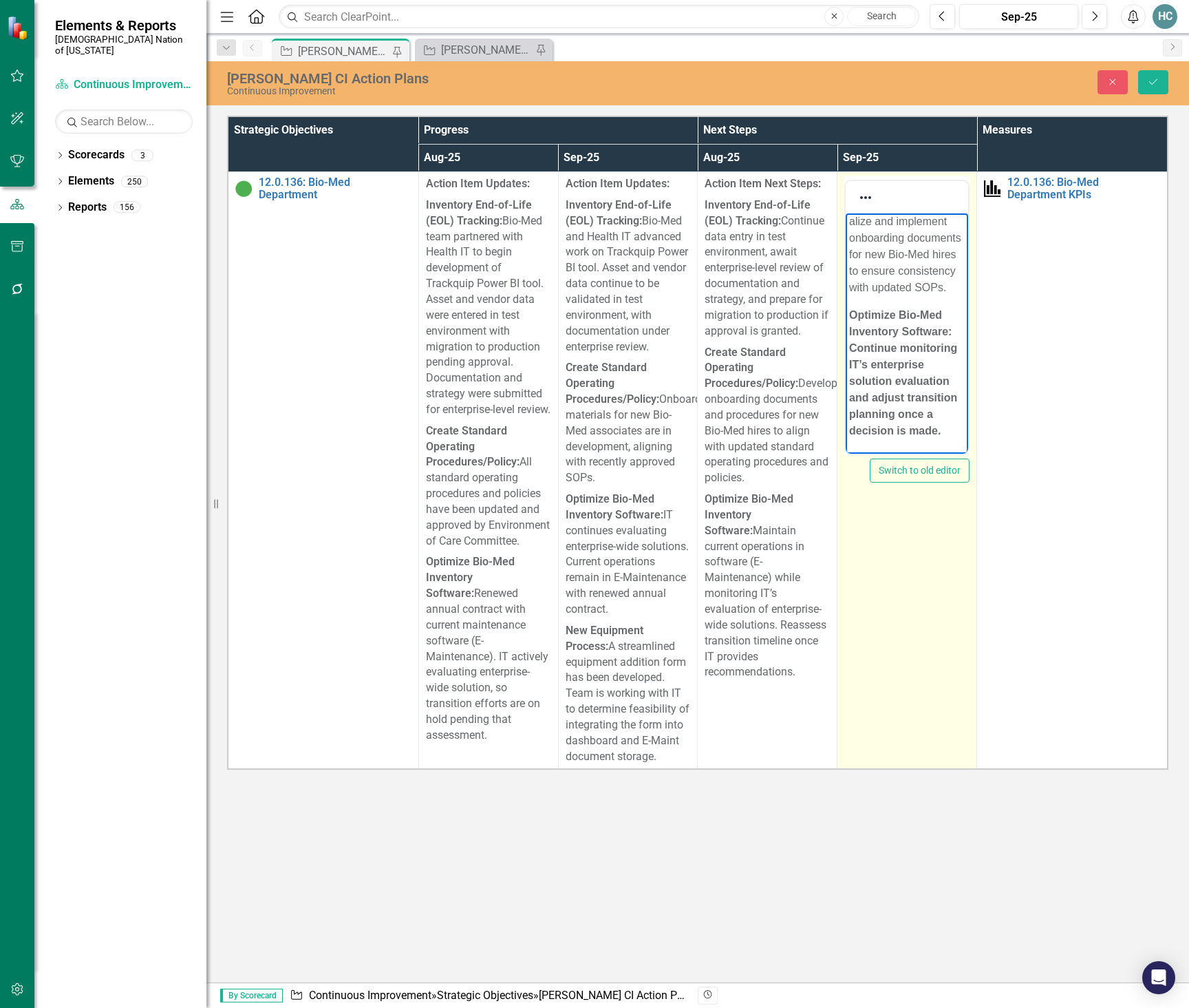
scroll to position [290, 0]
drag, startPoint x: 877, startPoint y: 387, endPoint x: 832, endPoint y: 334, distance: 69.5
click at [846, 334] on html "Action Item Next Steps: Inventory End-of-Life (EOL) Tracking: Complete validati…" at bounding box center [907, 213] width 122 height 480
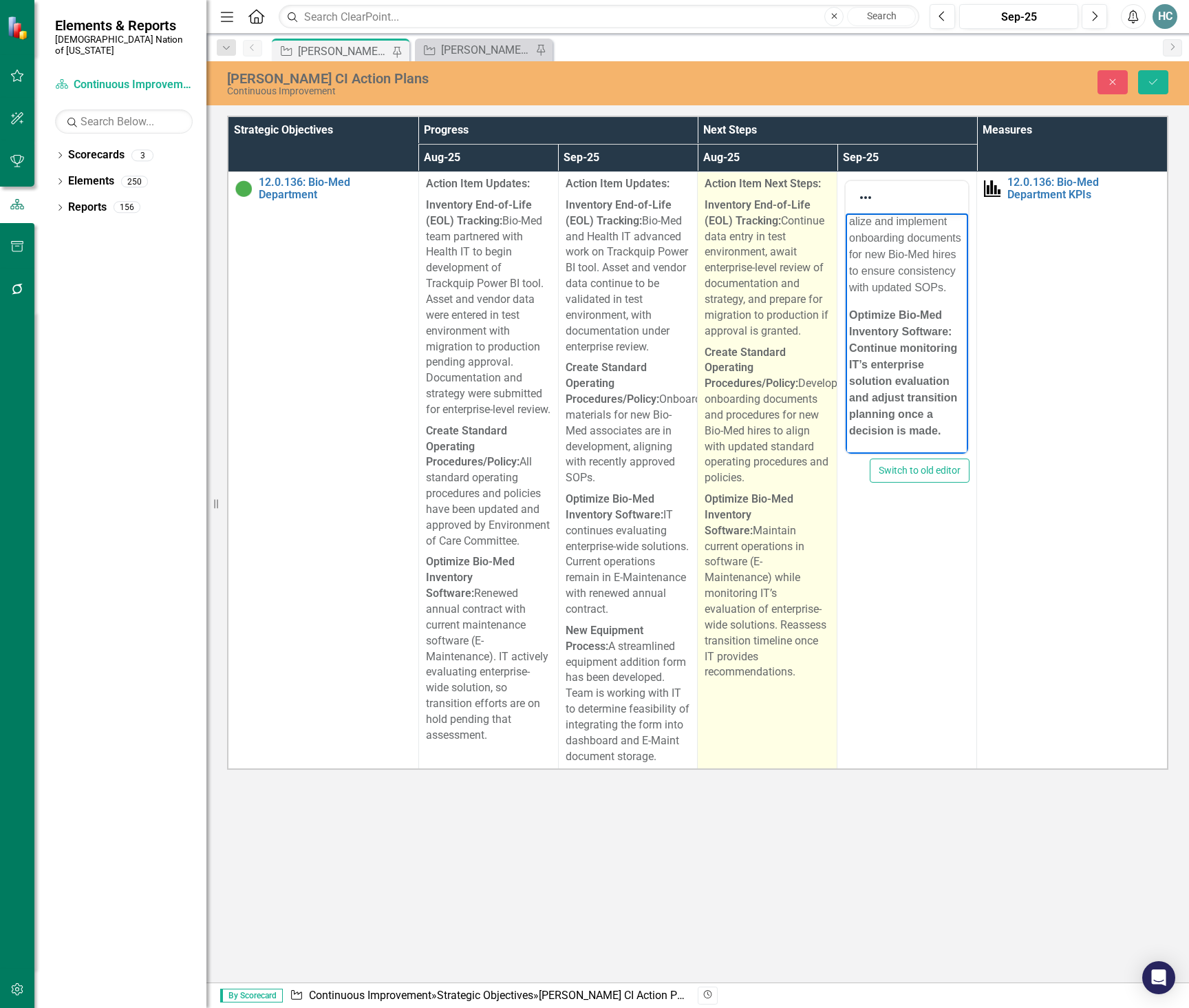
scroll to position [274, 0]
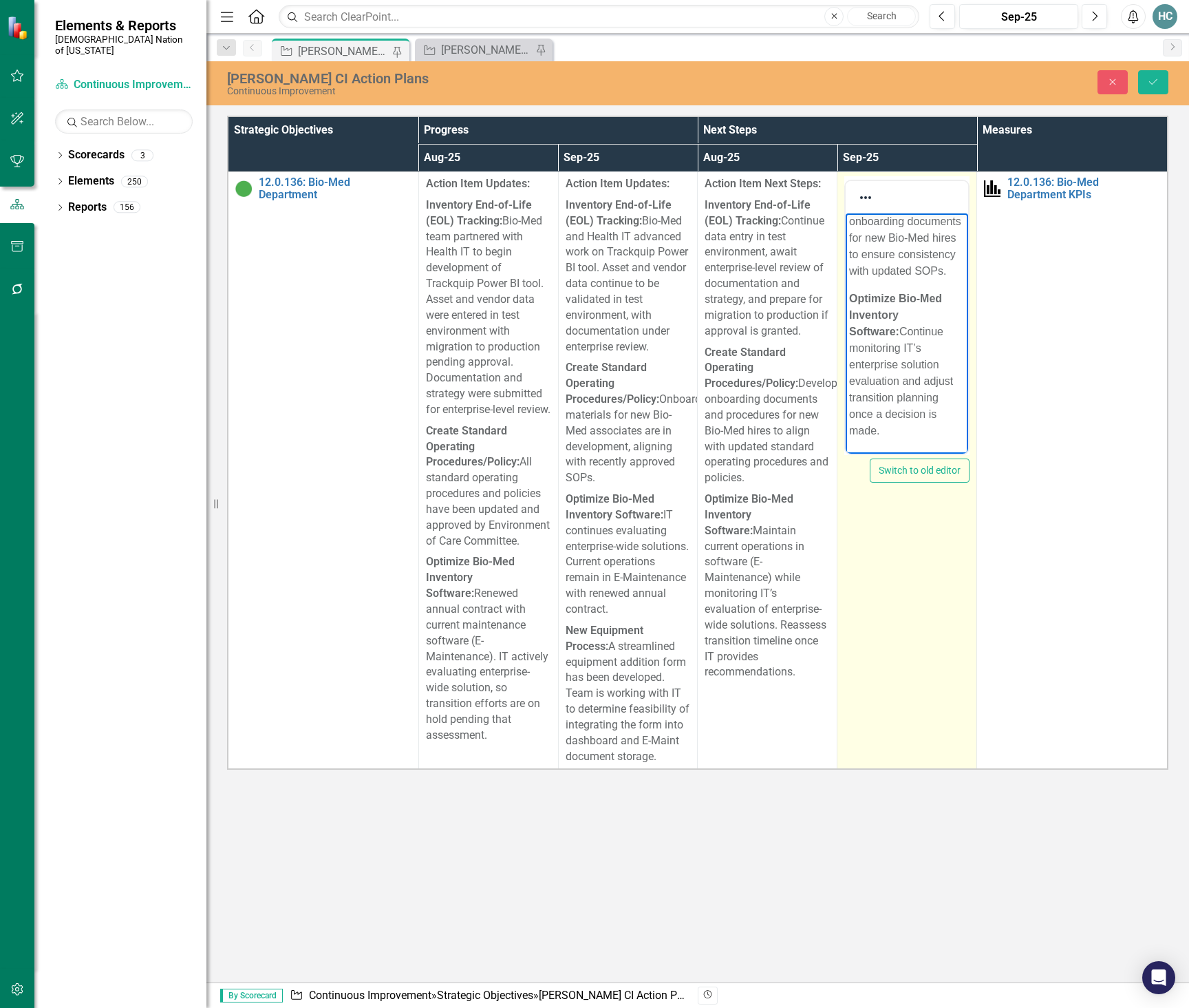
click at [937, 431] on p "Optimize Bio-Med Inventory Software: Continue monitoring IT’s enterprise soluti…" at bounding box center [907, 365] width 115 height 148
click at [949, 433] on p "Optimize Bio-Med Inventory Software: Continue monitoring IT’s enterprise soluti…" at bounding box center [907, 365] width 115 height 148
click at [931, 424] on p "New Equipment Process: ﻿" at bounding box center [907, 423] width 115 height 33
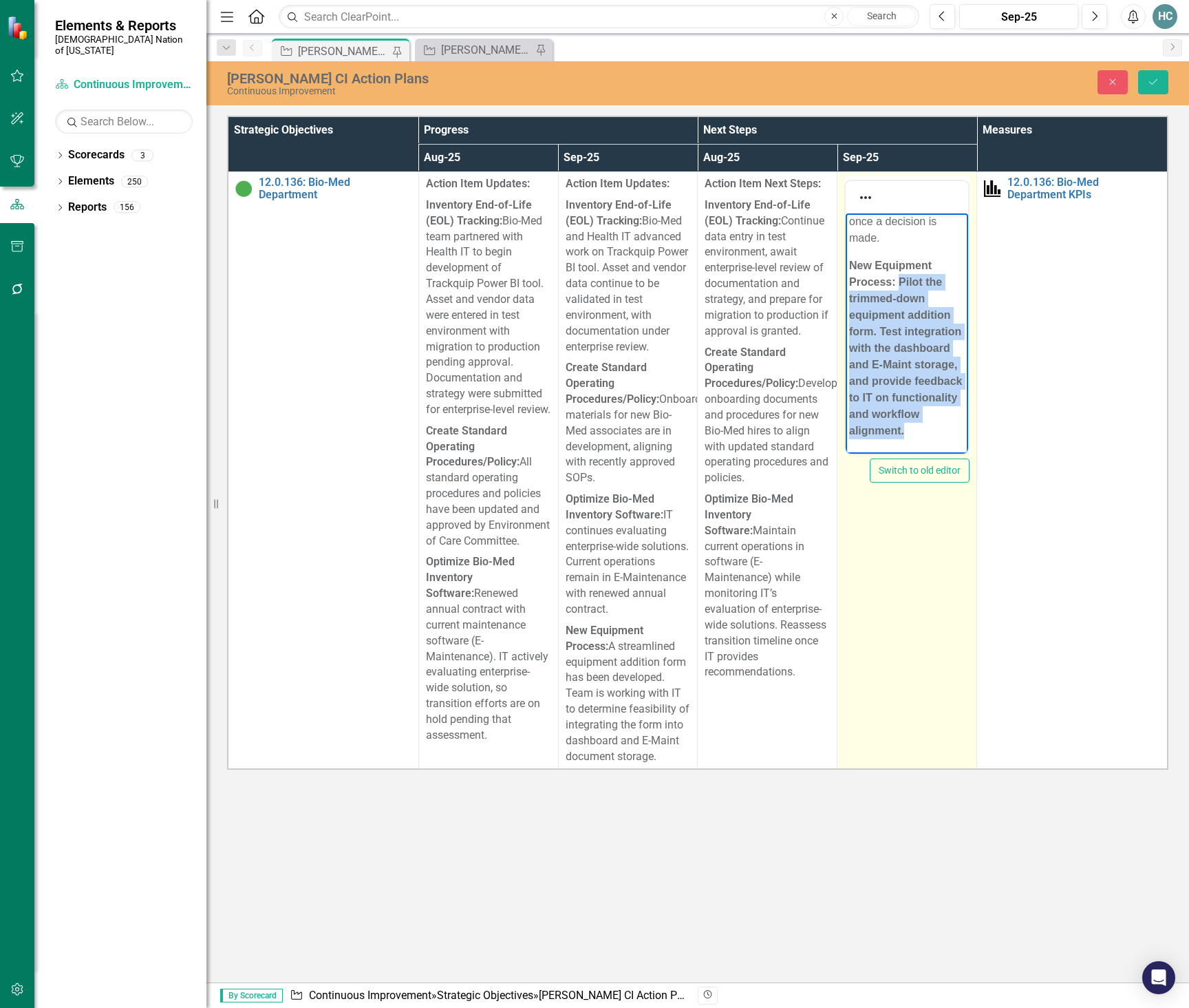
drag, startPoint x: 915, startPoint y: 449, endPoint x: 901, endPoint y: 283, distance: 166.6
click at [901, 283] on p "New Equipment Process: Pilot the trimmed-down equipment addition form. Test int…" at bounding box center [907, 348] width 115 height 181
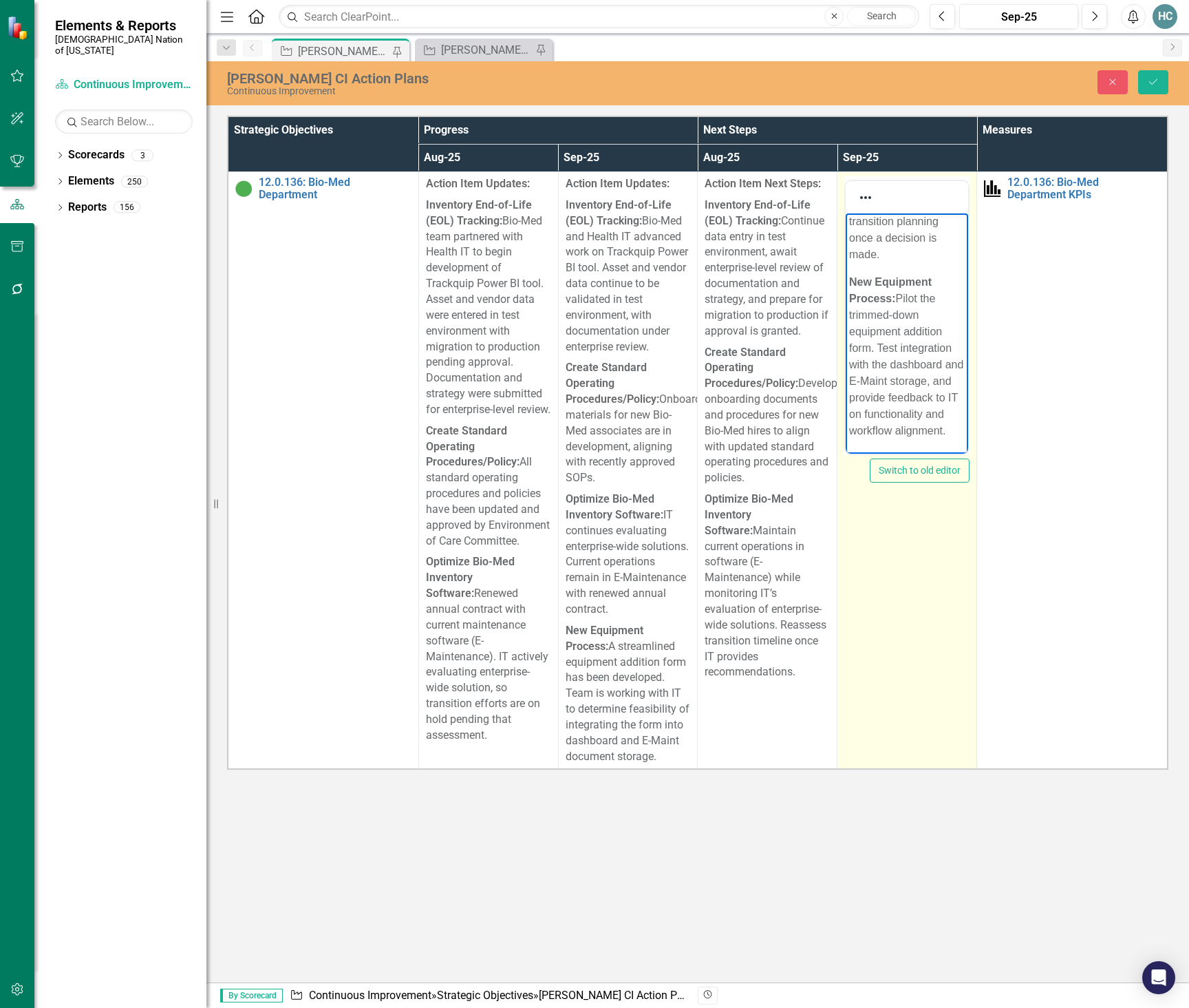
scroll to position [466, 0]
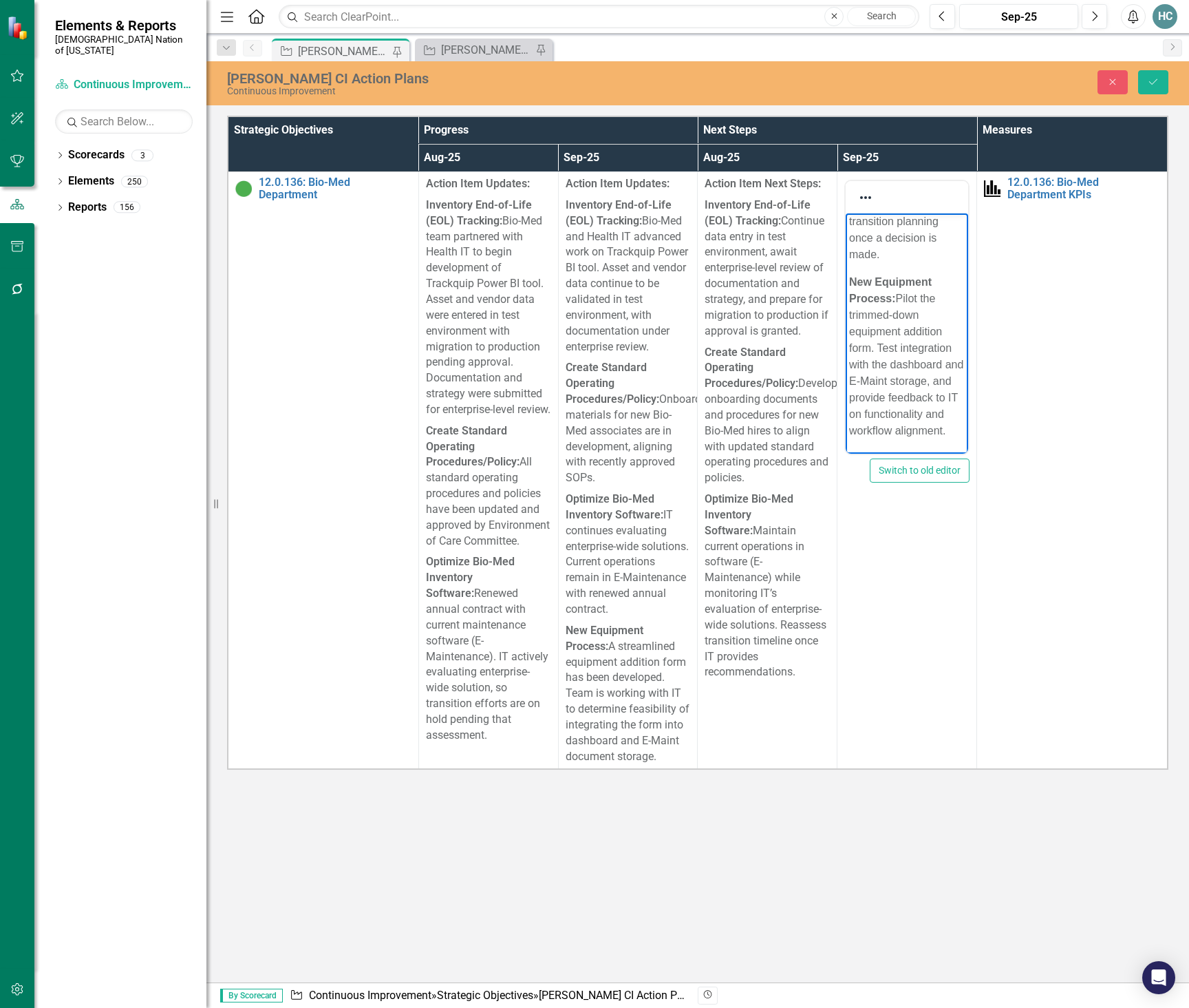
click at [933, 283] on p "New Equipment Process: Pilot the trimmed-down equipment addition form. Test int…" at bounding box center [907, 357] width 115 height 165
click at [881, 346] on p "New Equipment Process: Pilot trimmed-down equipment addition form. Test integra…" at bounding box center [907, 357] width 115 height 165
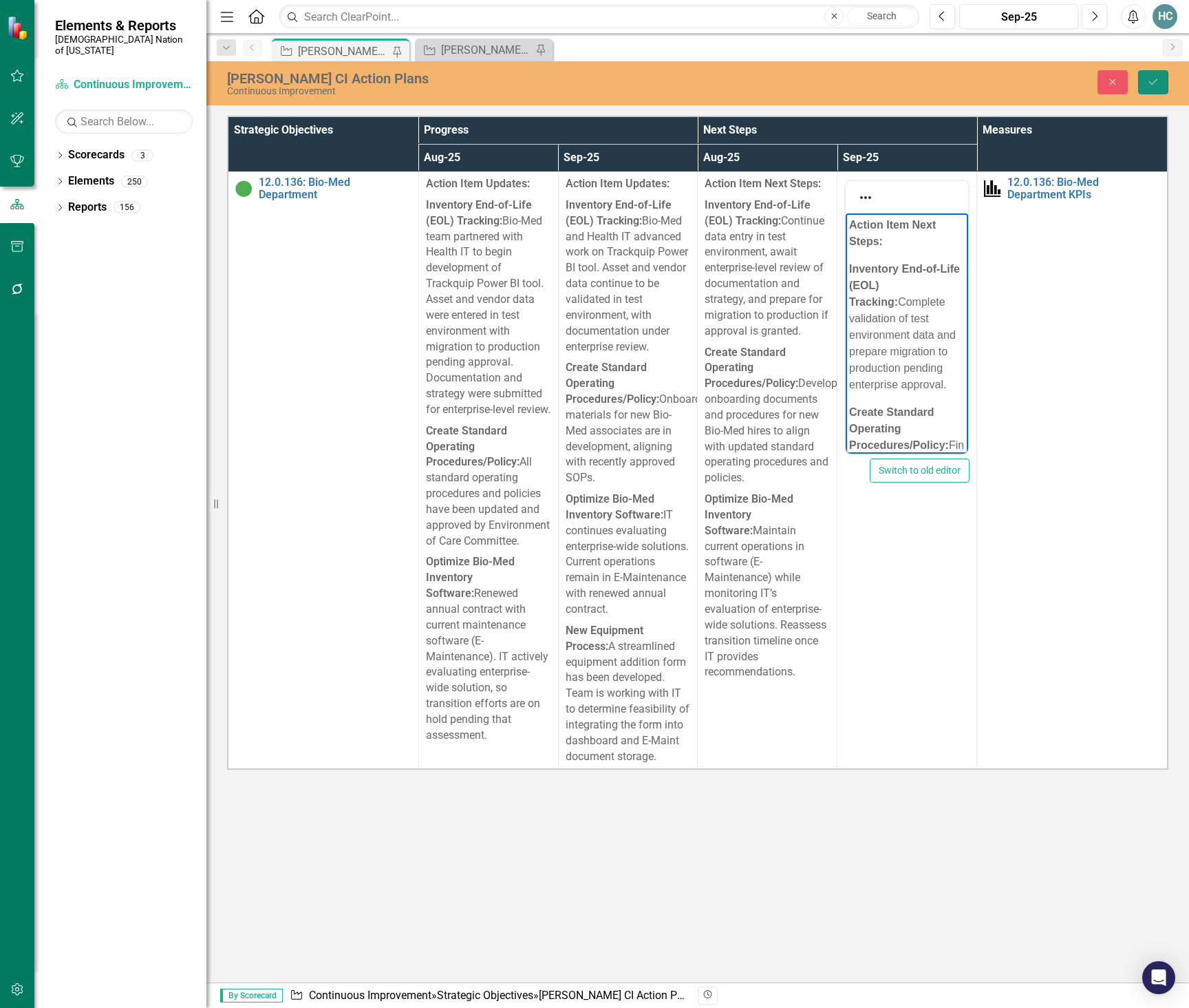
click at [1161, 79] on button "Save" at bounding box center [1153, 82] width 30 height 24
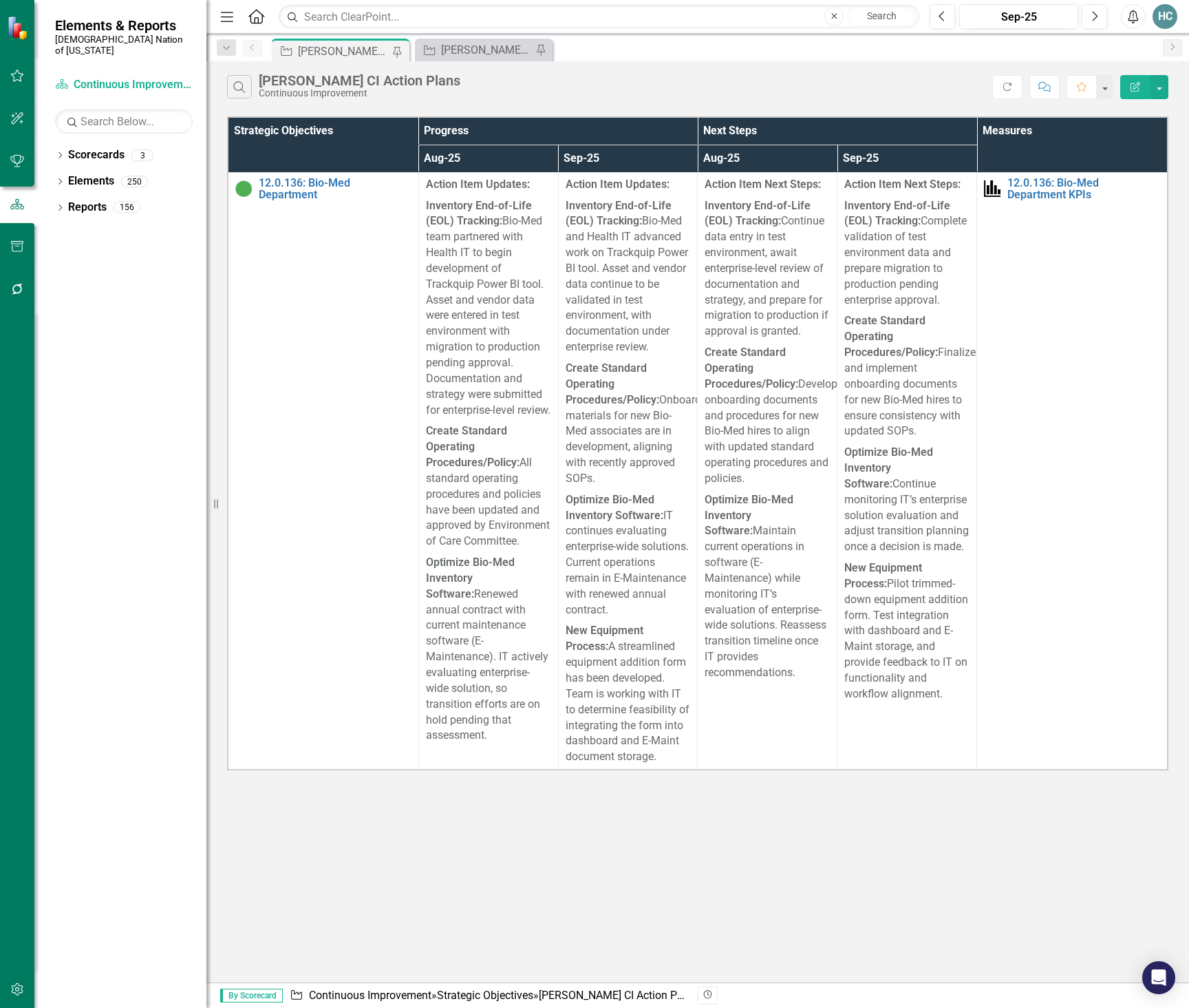
drag, startPoint x: 847, startPoint y: 102, endPoint x: 886, endPoint y: 103, distance: 39.0
click at [847, 102] on div "Search [PERSON_NAME] CI Action Plans Continuous Improvement Refresh Comment Fav…" at bounding box center [698, 84] width 983 height 45
